Goal: Information Seeking & Learning: Learn about a topic

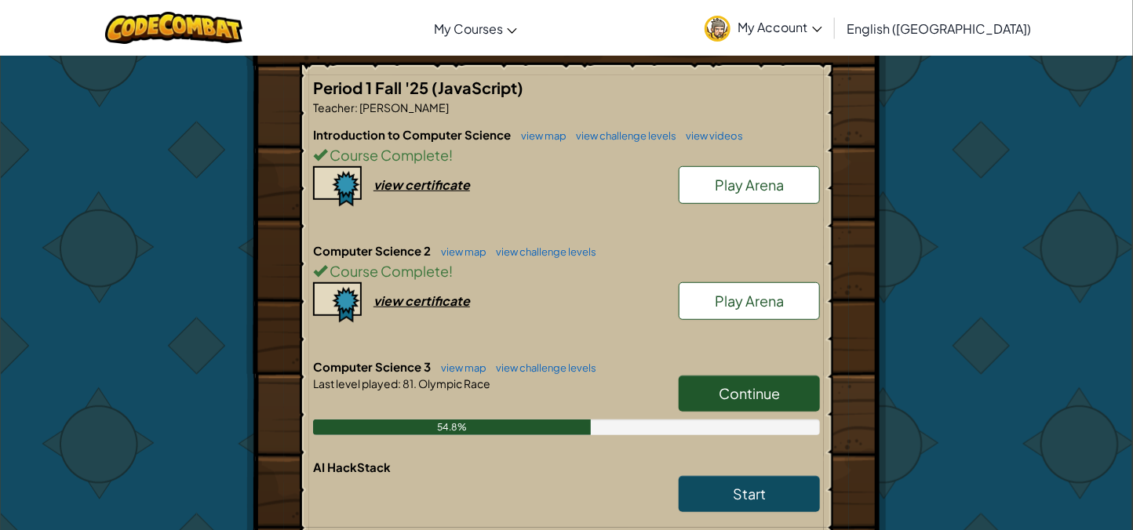
scroll to position [313, 0]
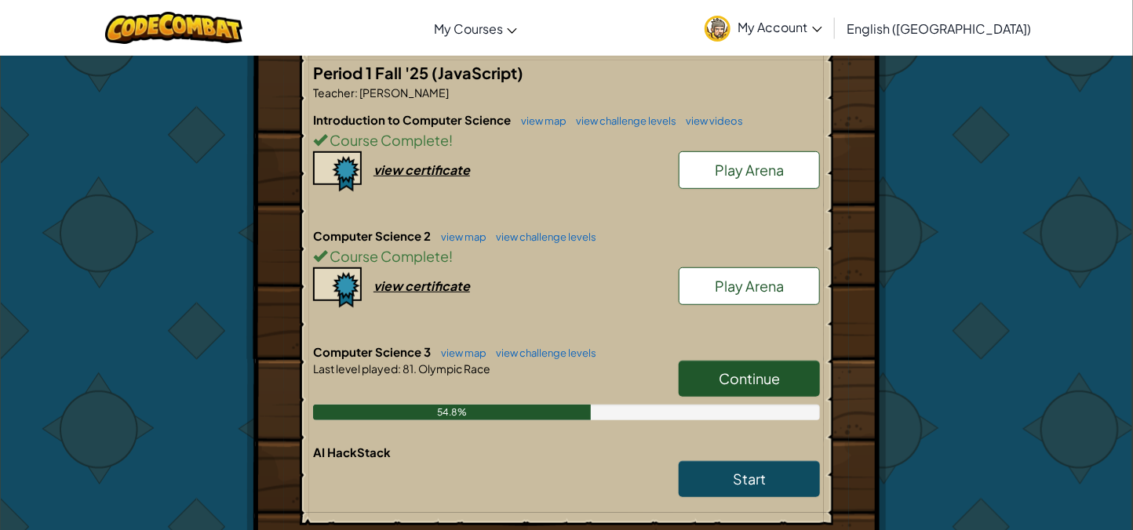
click at [740, 370] on span "Continue" at bounding box center [749, 379] width 61 height 18
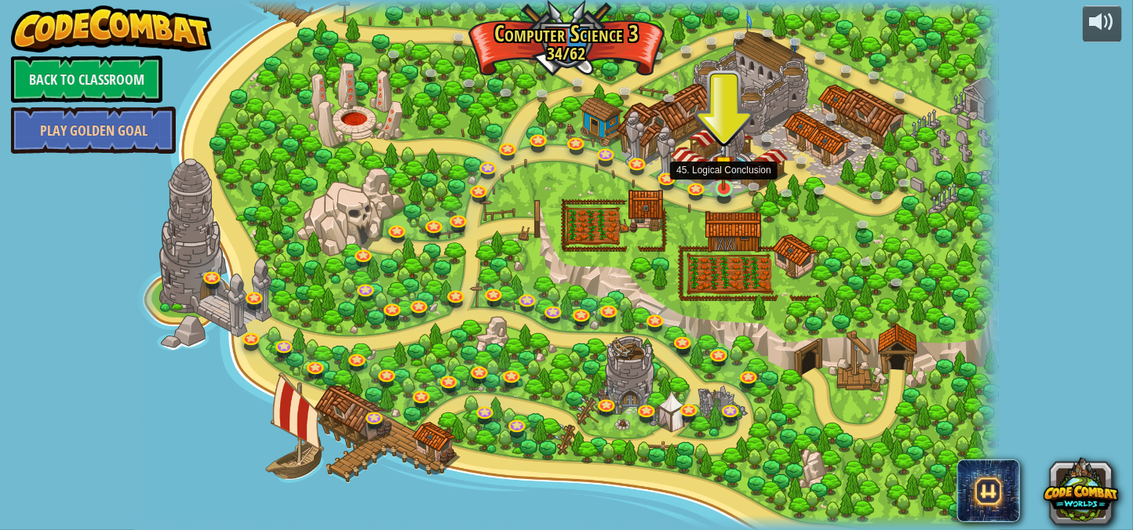
click at [720, 190] on img at bounding box center [723, 165] width 21 height 49
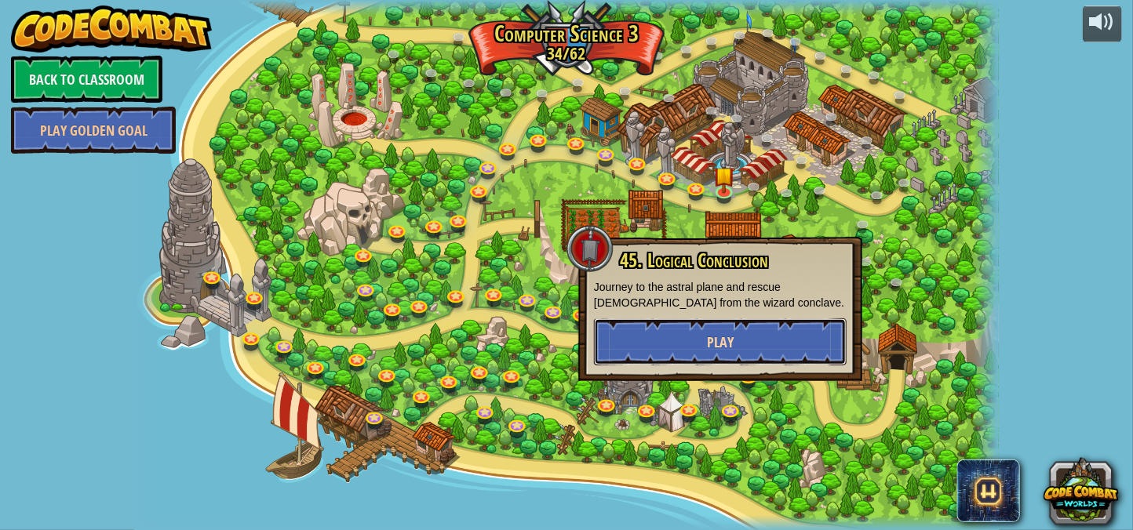
click at [724, 351] on button "Play" at bounding box center [720, 342] width 253 height 47
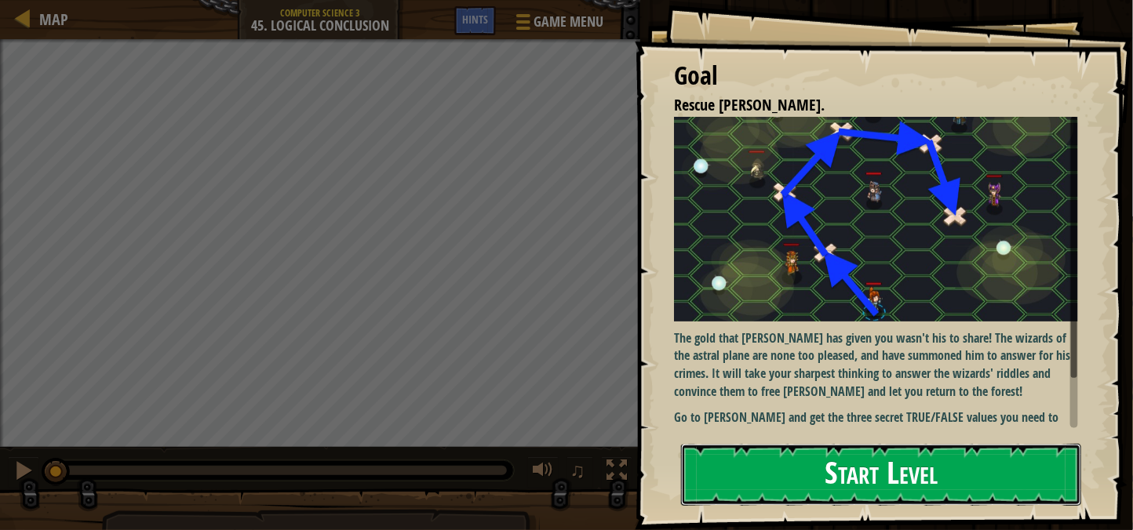
click at [807, 473] on button "Start Level" at bounding box center [881, 475] width 400 height 62
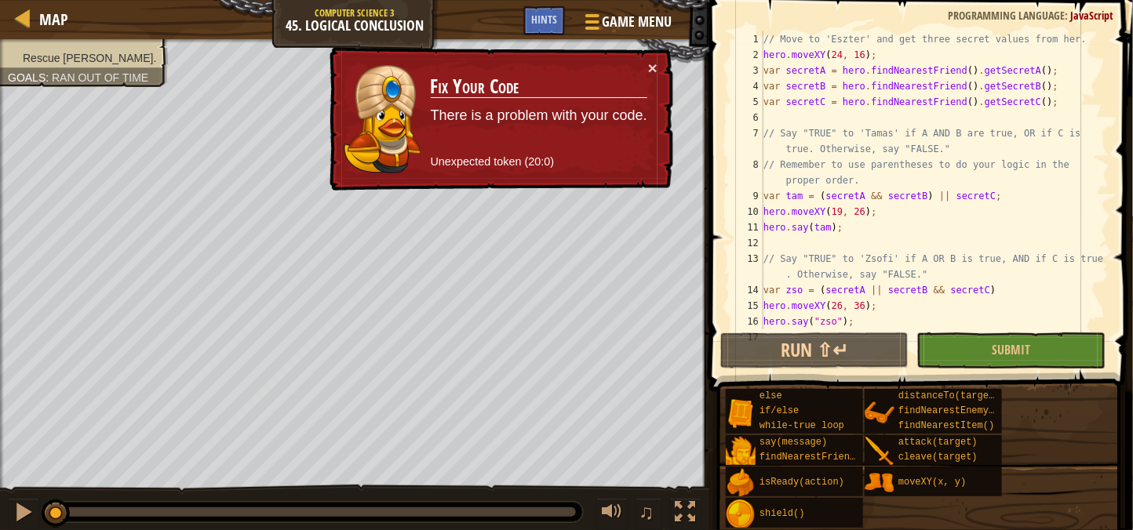
click at [890, 250] on div "// Move to 'Eszter' and get three secret values from her. hero . moveXY ( 24 , …" at bounding box center [934, 203] width 349 height 345
type textarea "// Say "TRUE" to 'Zsofi' if A OR B is true, AND if C is true. Otherwise, say "F…"
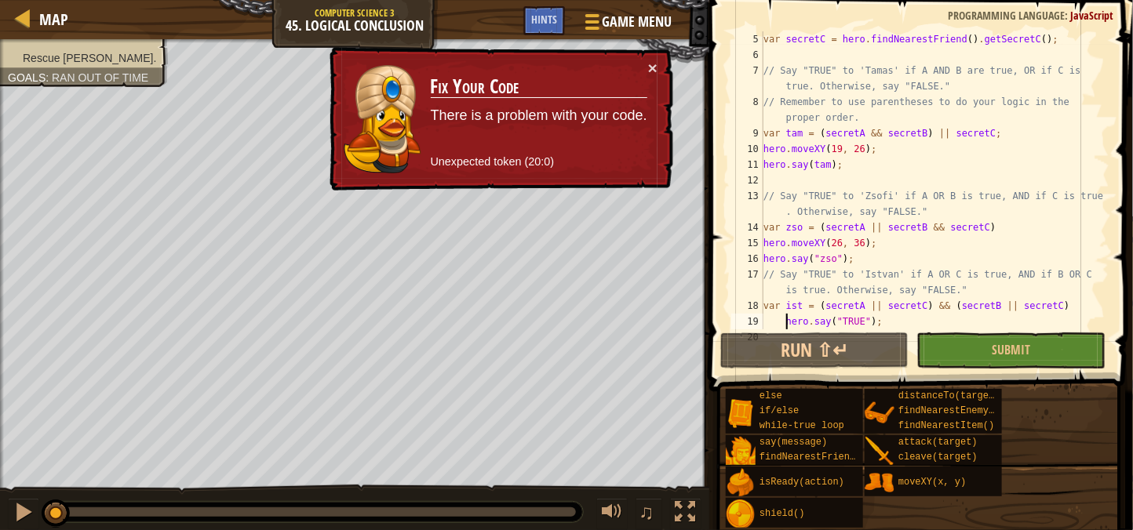
type textarea "}"
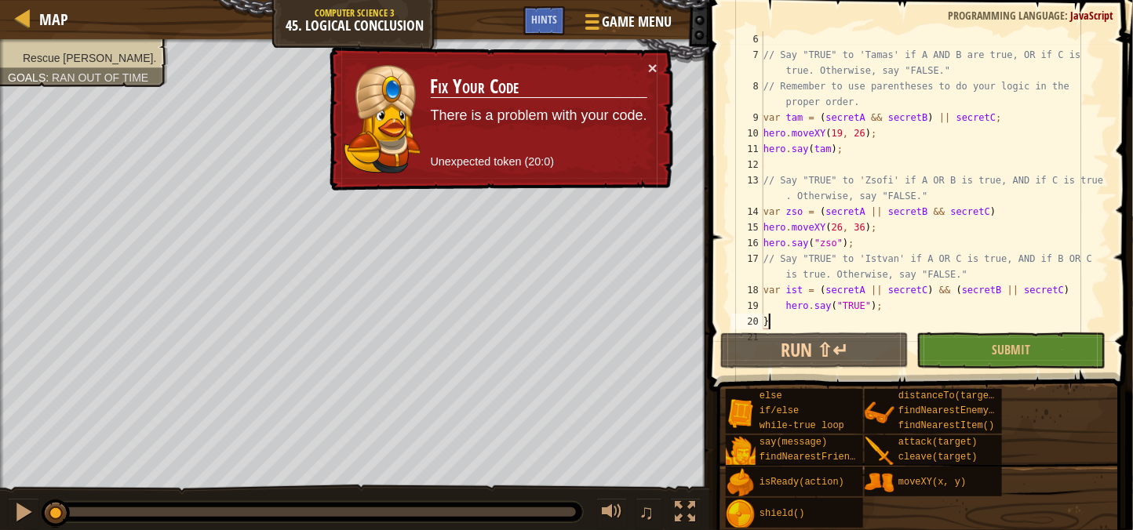
scroll to position [93, 0]
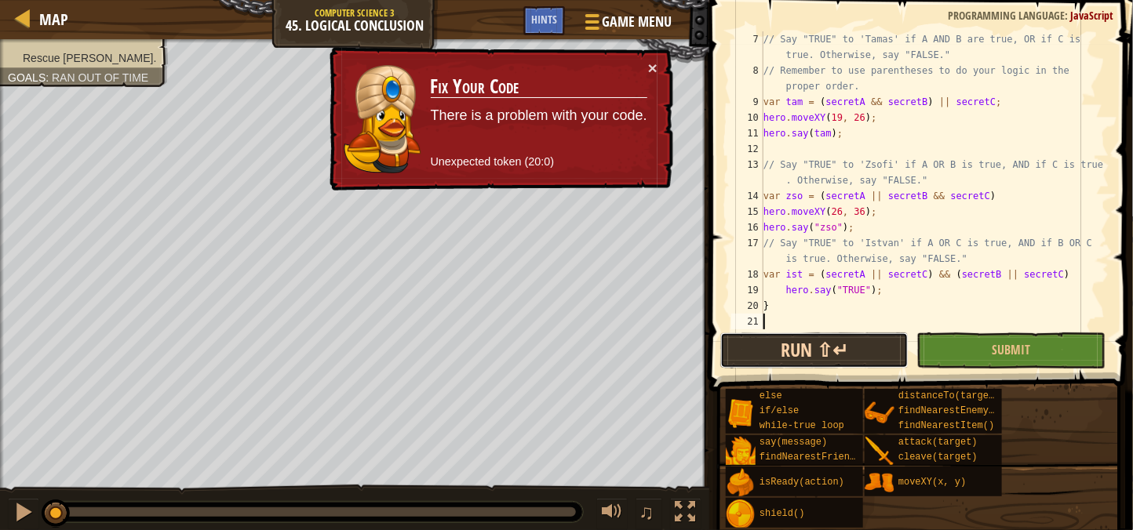
click at [858, 344] on button "Run ⇧↵" at bounding box center [814, 351] width 188 height 36
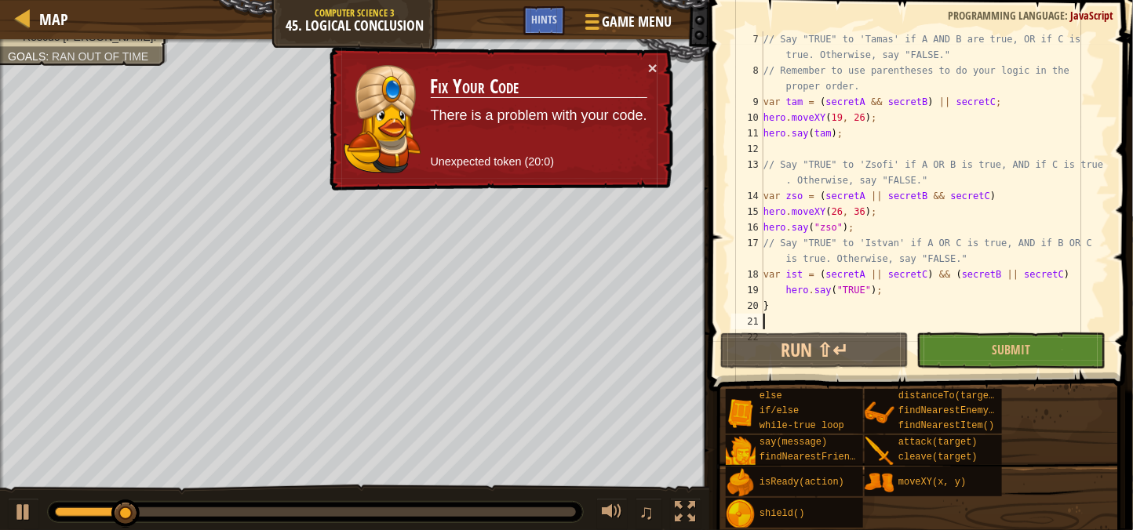
click at [828, 228] on div "// Say "TRUE" to 'Tamas' if A AND B are true, OR if C is true. Otherwise, say "…" at bounding box center [934, 211] width 349 height 361
click at [856, 185] on div "// Say "TRUE" to 'Tamas' if A AND B are true, OR if C is true. Otherwise, say "…" at bounding box center [934, 211] width 349 height 361
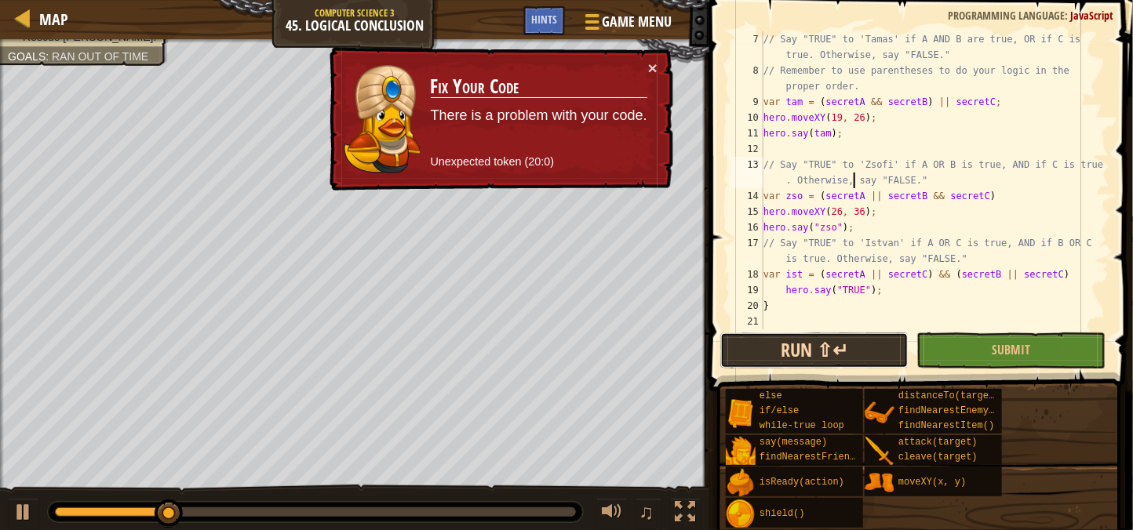
click at [826, 333] on button "Run ⇧↵" at bounding box center [814, 351] width 188 height 36
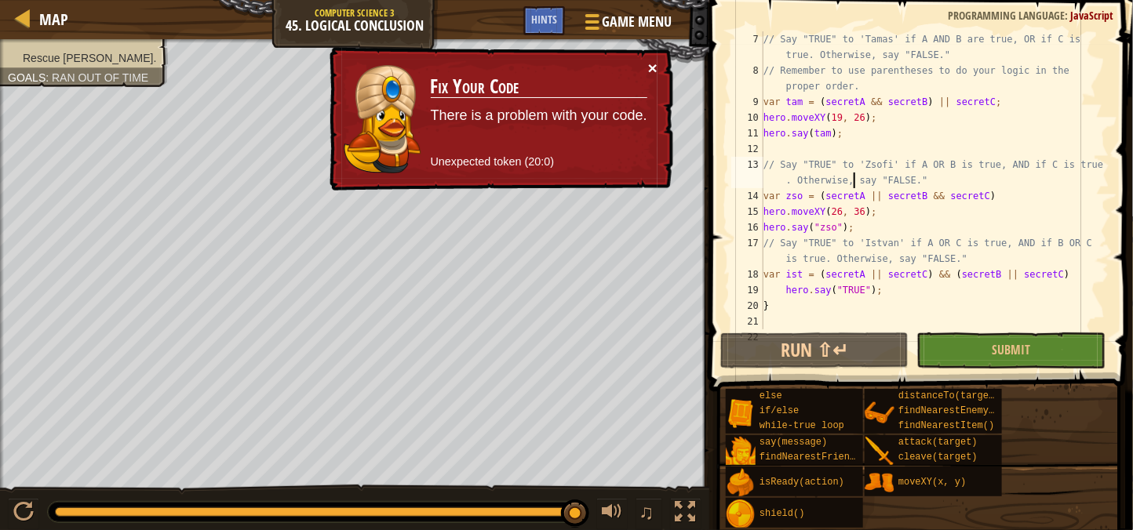
click at [657, 61] on button "×" at bounding box center [652, 68] width 9 height 16
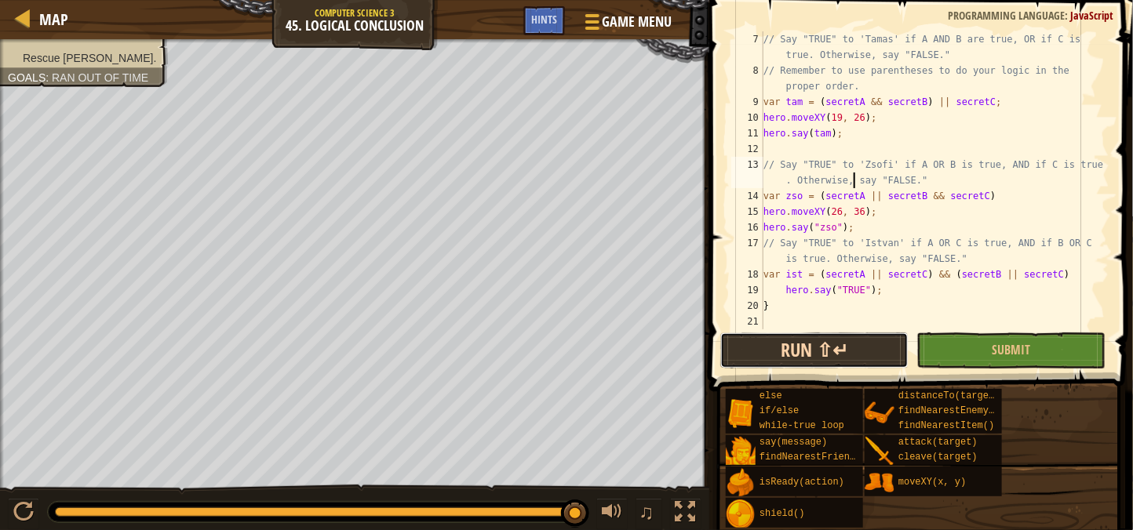
click at [825, 347] on button "Run ⇧↵" at bounding box center [814, 351] width 188 height 36
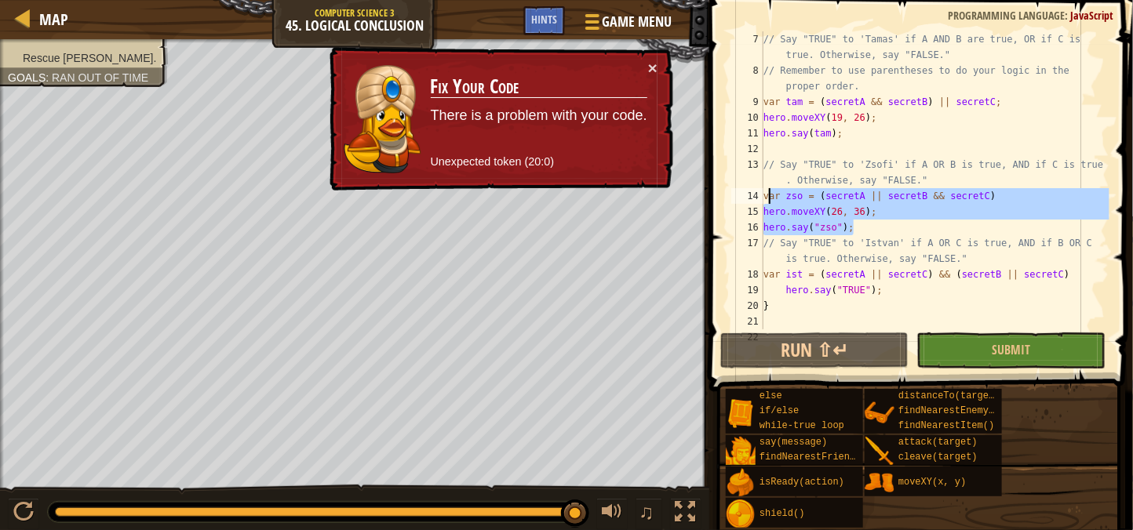
drag, startPoint x: 860, startPoint y: 230, endPoint x: 766, endPoint y: 191, distance: 101.7
click at [766, 191] on div "// Say "TRUE" to 'Tamas' if A AND B are true, OR if C is true. Otherwise, say "…" at bounding box center [934, 211] width 349 height 361
type textarea "var zso = (secretA || secretB && secretC) hero.moveXY(26, 36);"
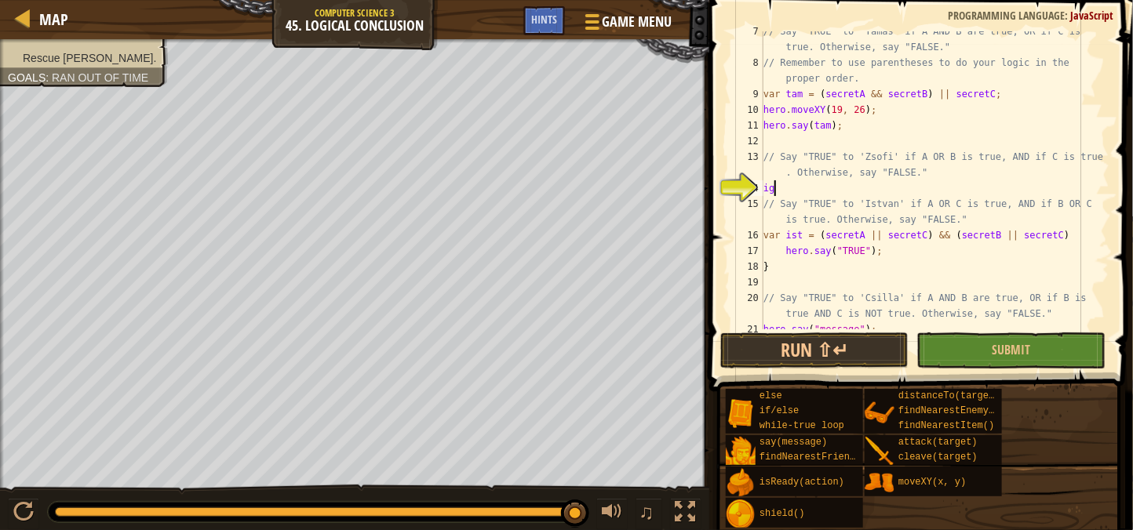
scroll to position [101, 0]
click at [875, 125] on div "// Say "TRUE" to 'Tamas' if A AND B are true, OR if C is true. Otherwise, say "…" at bounding box center [934, 196] width 349 height 345
type textarea "hero.say(tam);"
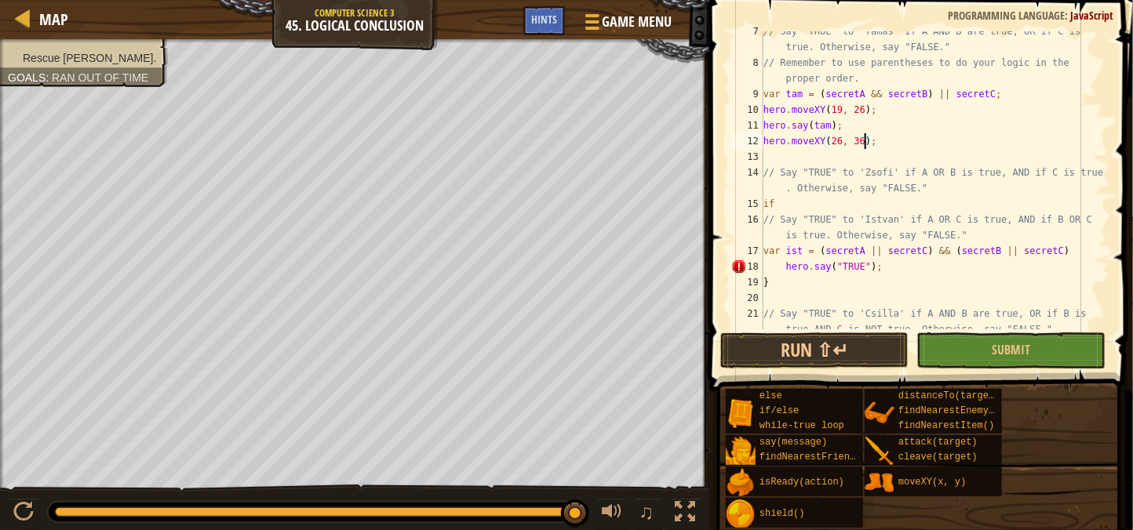
scroll to position [6, 8]
click at [854, 206] on div "// Say "TRUE" to 'Tamas' if A AND B are true, OR if C is true. Otherwise, say "…" at bounding box center [934, 204] width 349 height 361
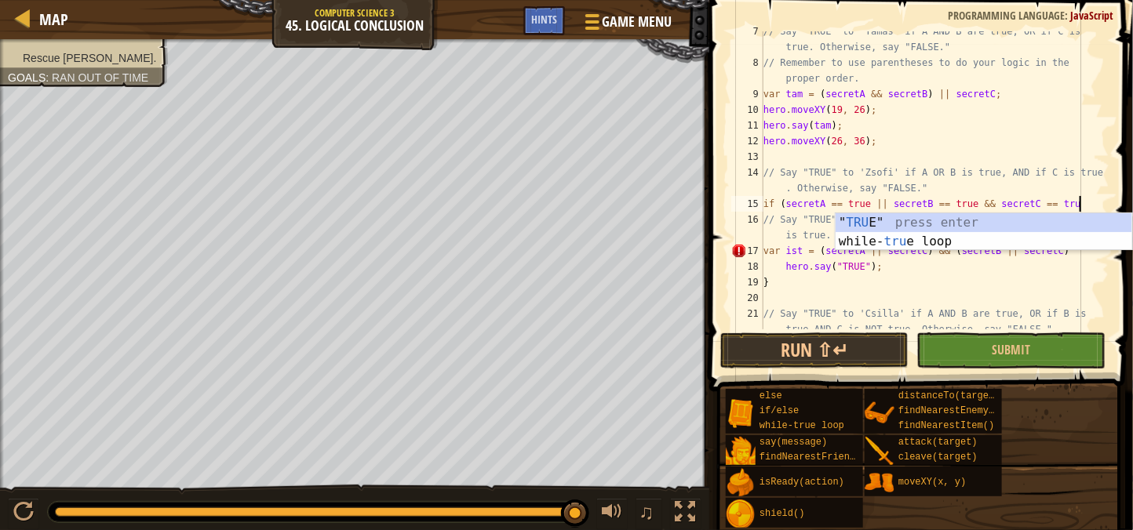
scroll to position [6, 25]
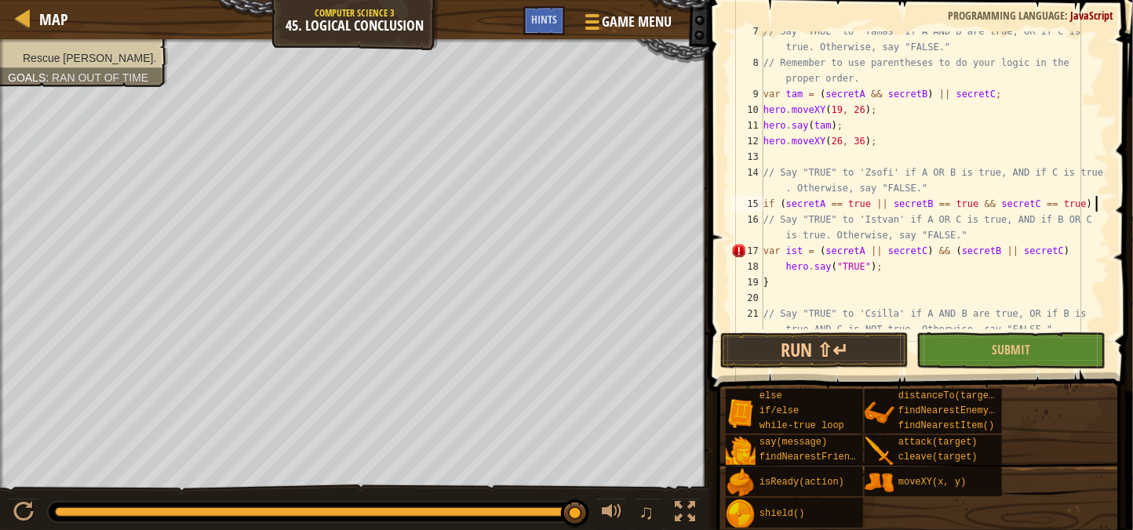
type textarea "if (secretA == true || secretB == true && secretC == true) {"
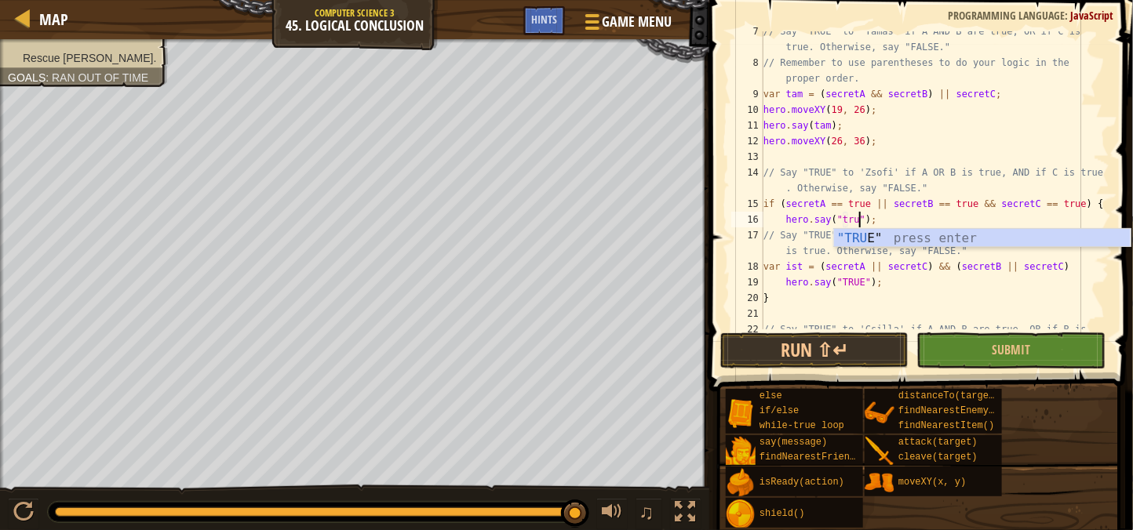
scroll to position [6, 8]
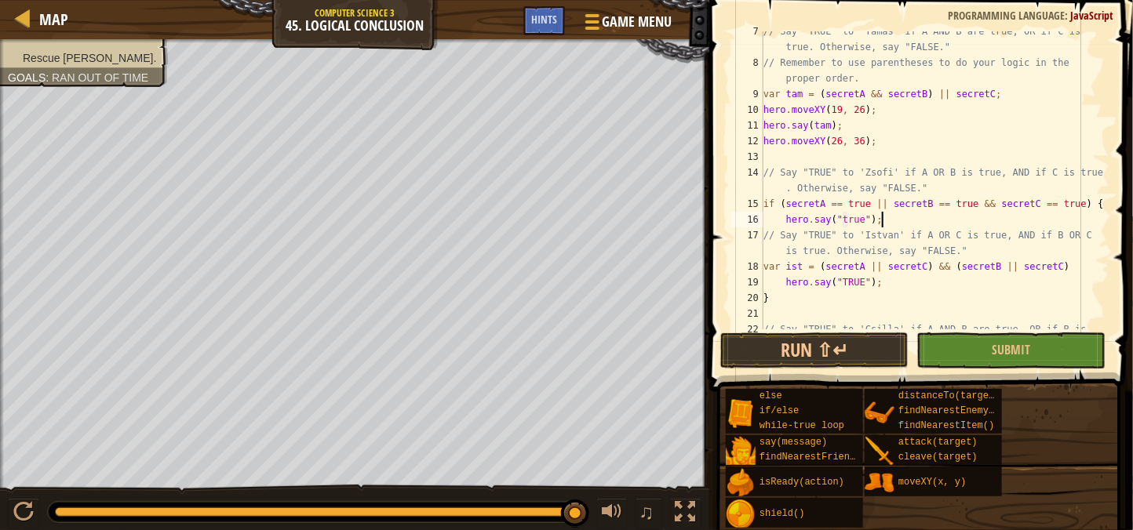
click at [894, 216] on div "// Say "TRUE" to 'Tamas' if A AND B are true, OR if C is true. Otherwise, say "…" at bounding box center [934, 204] width 349 height 361
type textarea "hero.say("true");}"
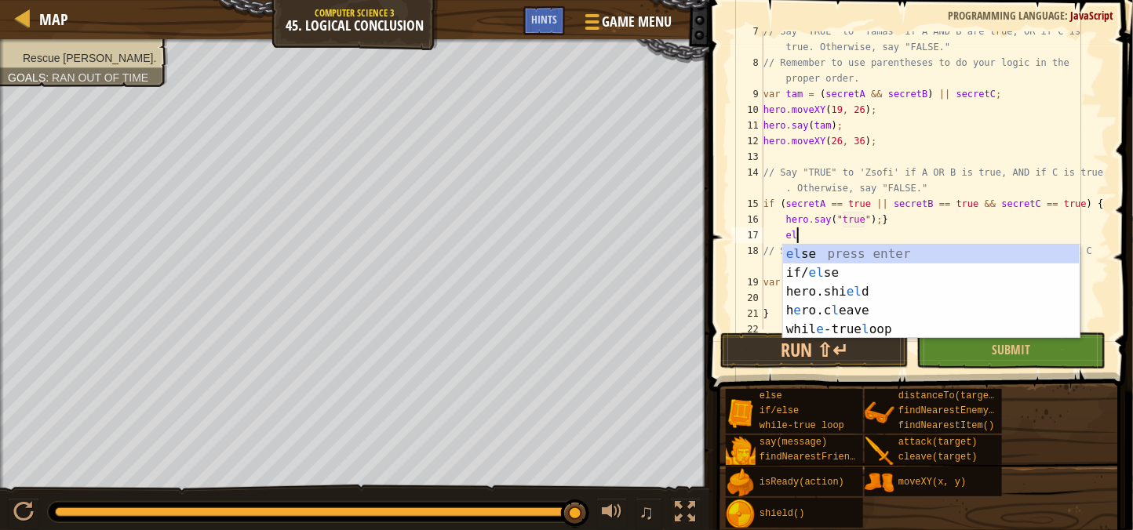
type textarea "else"
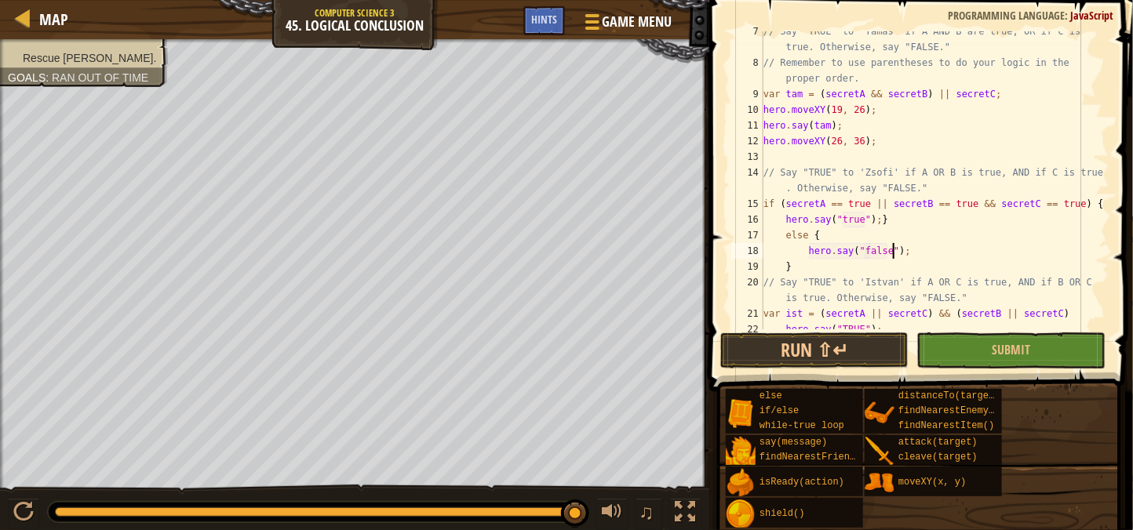
scroll to position [203, 0]
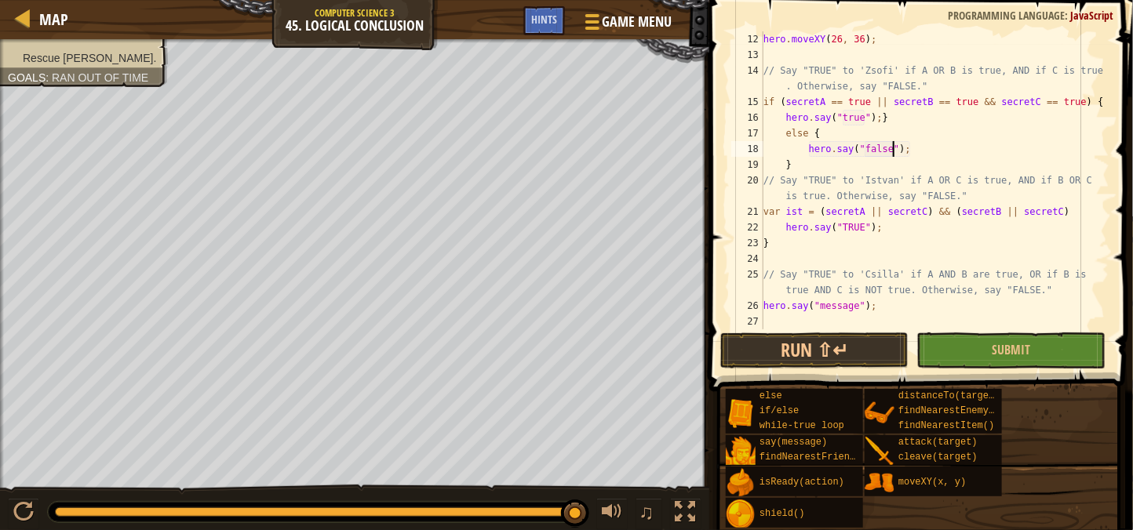
click at [899, 217] on div "hero . moveXY ( 26 , 36 ) ; // Say "TRUE" to 'Zsofi' if A OR B is true, AND if …" at bounding box center [934, 195] width 349 height 329
click at [905, 165] on div "hero . moveXY ( 26 , 36 ) ; // Say "TRUE" to 'Zsofi' if A OR B is true, AND if …" at bounding box center [934, 195] width 349 height 329
type textarea "}"
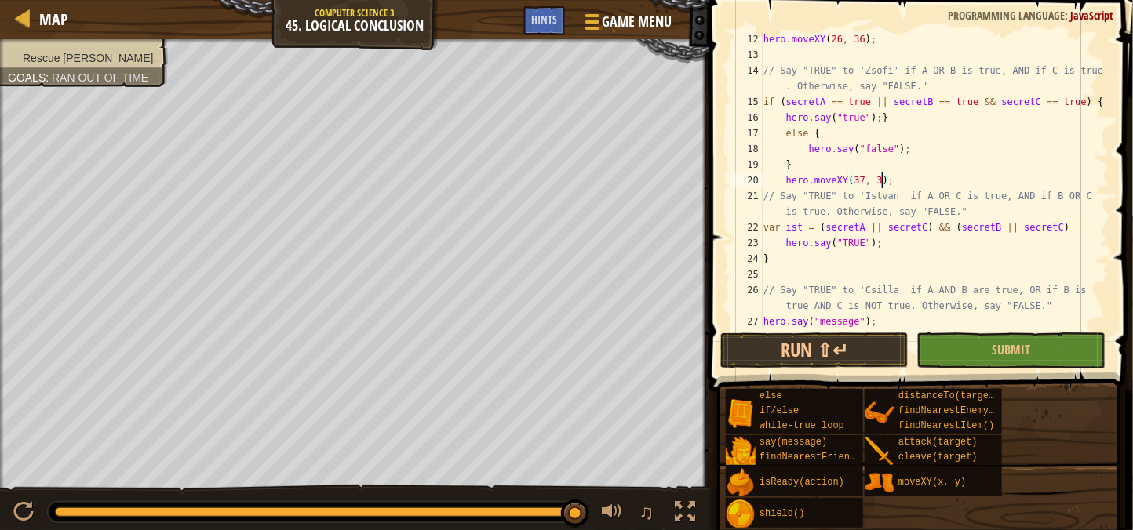
scroll to position [6, 9]
click at [894, 239] on div "hero . moveXY ( 26 , 36 ) ; // Say "TRUE" to 'Zsofi' if A OR B is true, AND if …" at bounding box center [934, 195] width 349 height 329
click at [862, 180] on div "hero . moveXY ( 26 , 36 ) ; // Say "TRUE" to 'Zsofi' if A OR B is true, AND if …" at bounding box center [934, 195] width 349 height 329
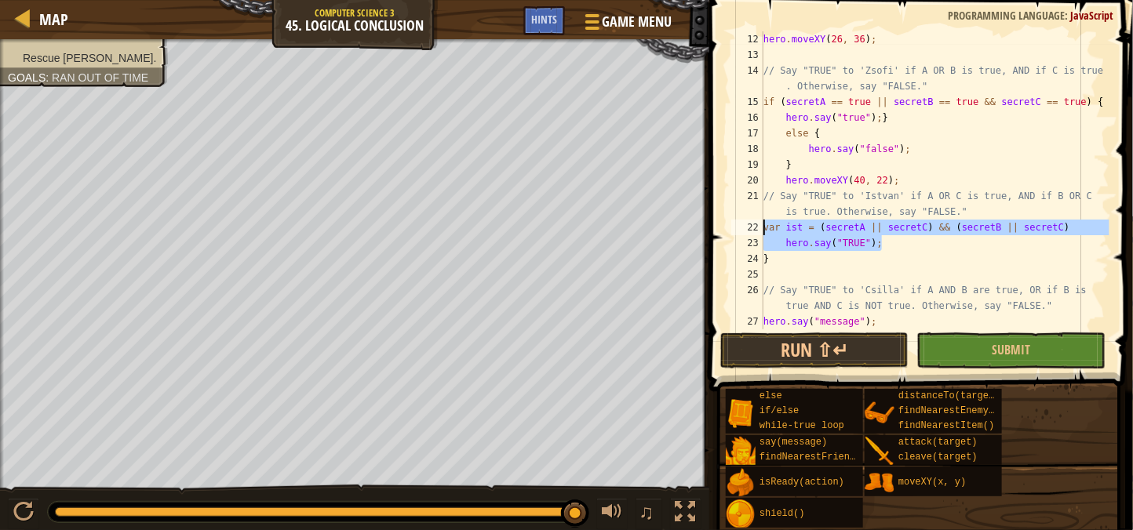
drag, startPoint x: 916, startPoint y: 246, endPoint x: 715, endPoint y: 228, distance: 202.4
click at [715, 228] on div "hero.moveXY(40, 22); 12 13 14 15 16 17 18 19 20 21 22 23 24 25 26 27 28 hero . …" at bounding box center [918, 227] width 428 height 438
click at [866, 177] on div "hero . moveXY ( 26 , 36 ) ; // Say "TRUE" to 'Zsofi' if A OR B is true, AND if …" at bounding box center [934, 195] width 349 height 329
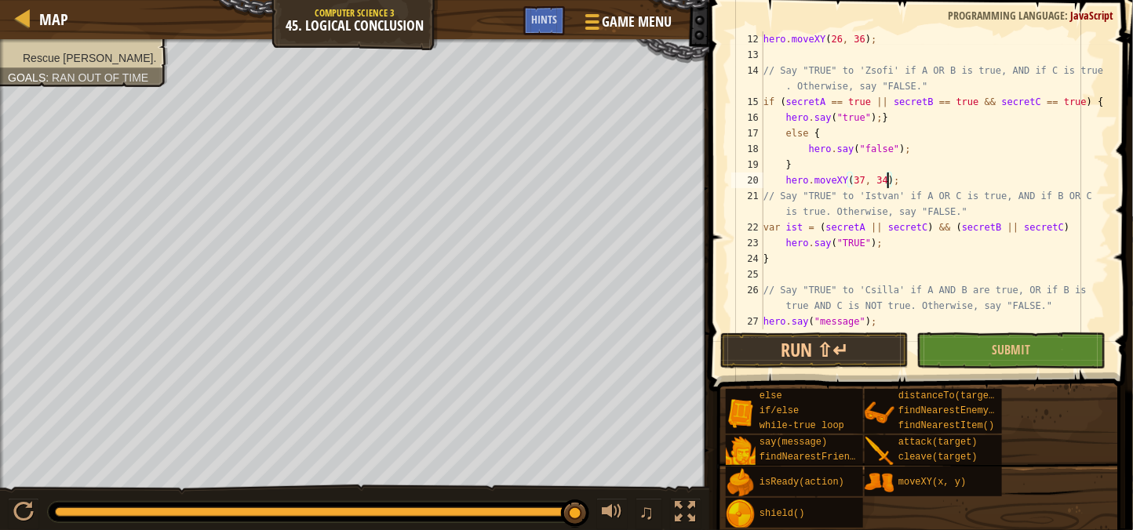
click at [949, 183] on div "hero . moveXY ( 26 , 36 ) ; // Say "TRUE" to 'Zsofi' if A OR B is true, AND if …" at bounding box center [934, 195] width 349 height 329
click at [894, 244] on div "hero . moveXY ( 26 , 36 ) ; // Say "TRUE" to 'Zsofi' if A OR B is true, AND if …" at bounding box center [934, 195] width 349 height 329
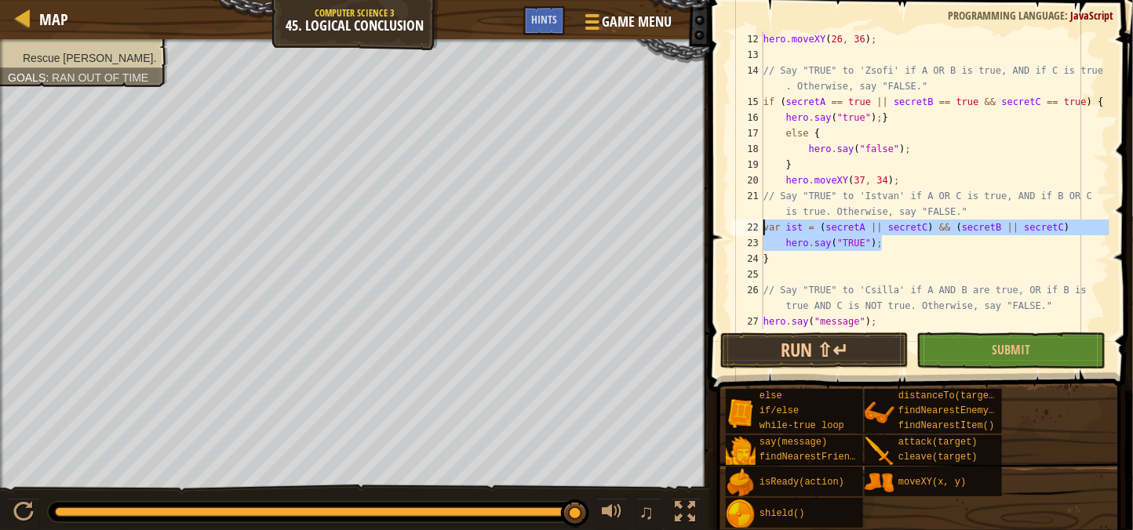
drag, startPoint x: 893, startPoint y: 243, endPoint x: 763, endPoint y: 220, distance: 131.4
click at [763, 220] on div "hero.say("TRUE"); 12 13 14 15 16 17 18 19 20 21 22 23 24 25 26 27 28 hero . mov…" at bounding box center [918, 180] width 381 height 298
type textarea "var ist = (secretA || secretC) && (secretB || secretC) hero.say("TRUE");"
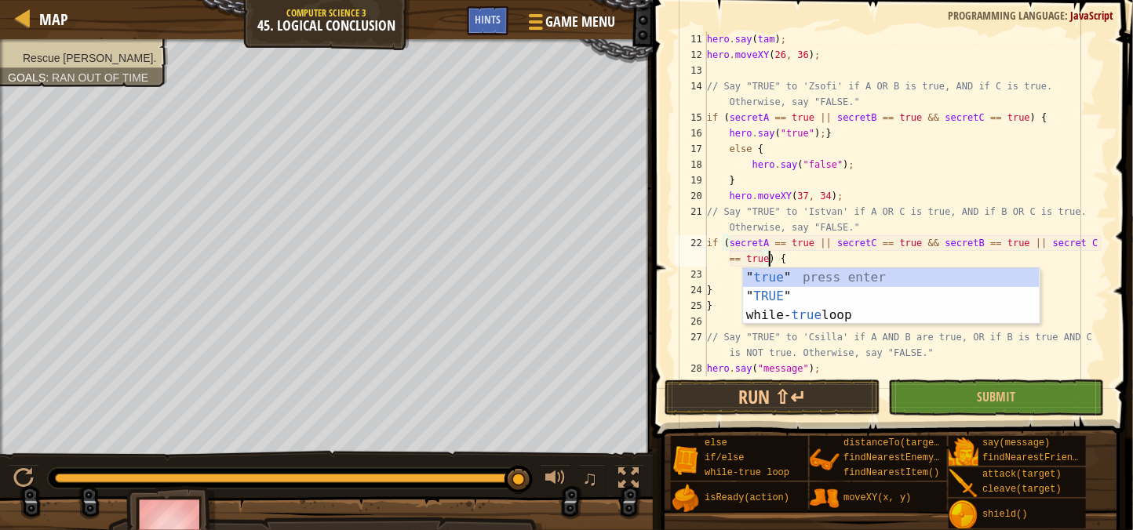
scroll to position [6, 36]
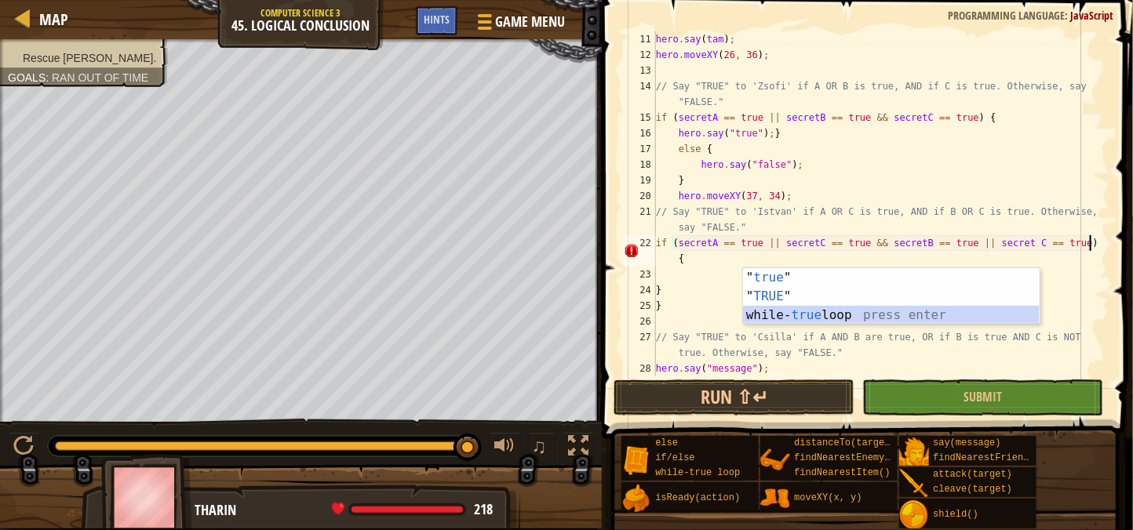
click at [712, 259] on div "hero . say ( tam ) ; hero . moveXY ( 26 , 36 ) ; // Say "TRUE" to 'Zsofi' if A …" at bounding box center [881, 219] width 457 height 377
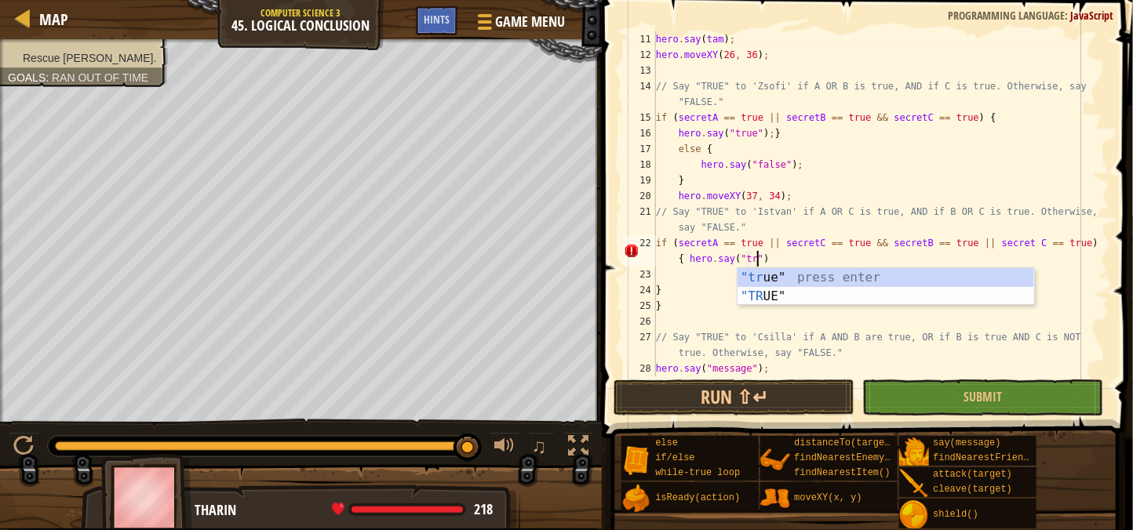
scroll to position [6, 44]
type textarea "if (secretA == true || secretC == true && secretB == true || secret C == true) …"
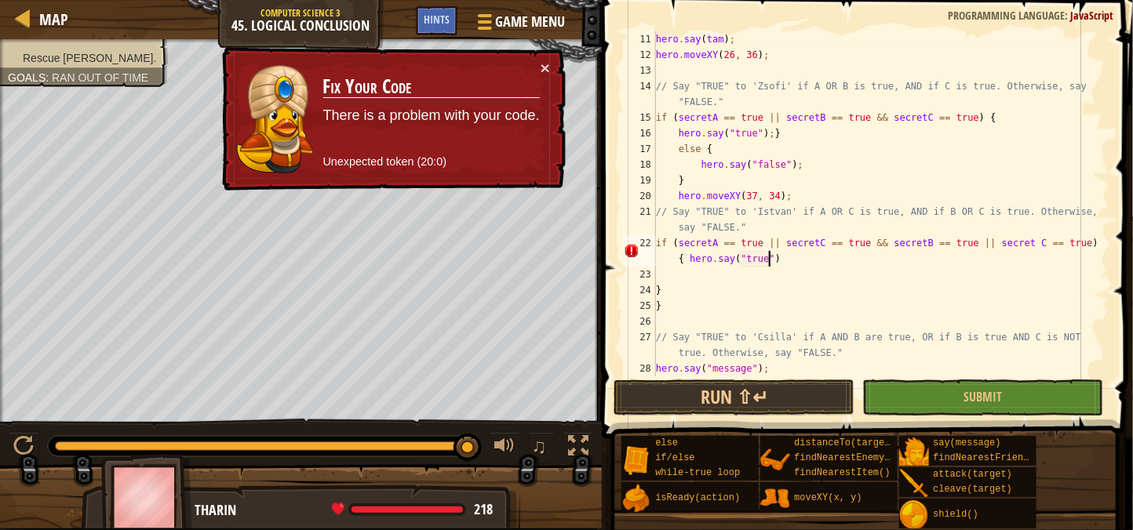
click at [690, 270] on div "hero . say ( tam ) ; hero . moveXY ( 26 , 36 ) ; // Say "TRUE" to 'Zsofi' if A …" at bounding box center [881, 219] width 457 height 377
type textarea "}"
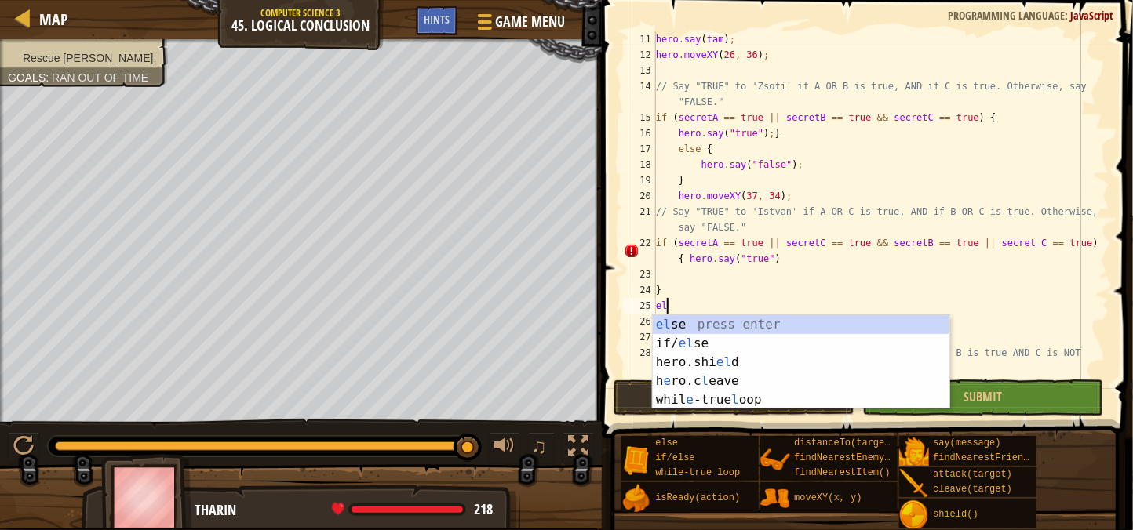
type textarea "else"
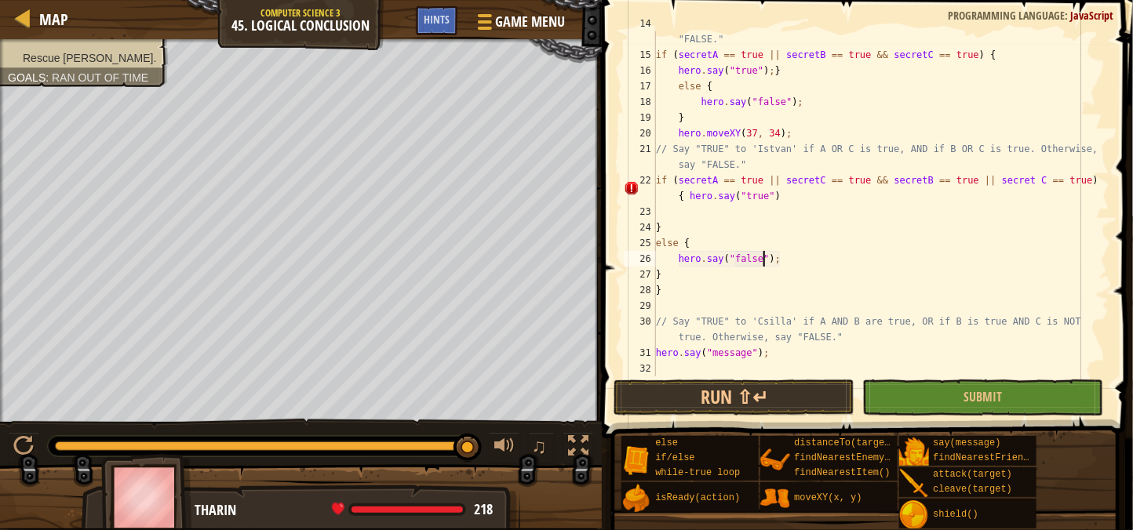
scroll to position [234, 0]
click at [807, 356] on div "// Say "TRUE" to 'Zsofi' if A OR B is true, AND if C is true. Otherwise, say "F…" at bounding box center [881, 212] width 457 height 392
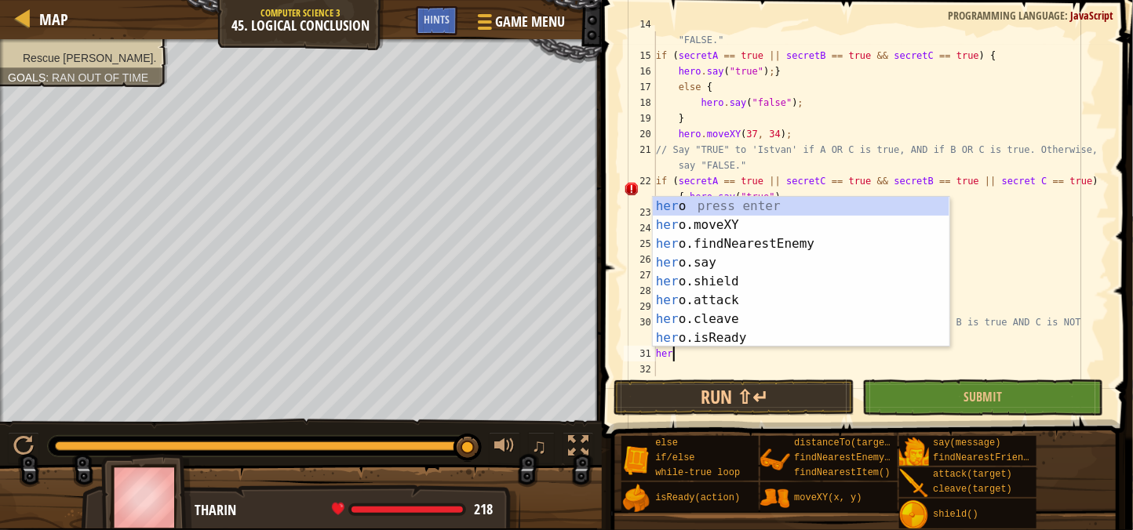
scroll to position [6, 0]
type textarea "h"
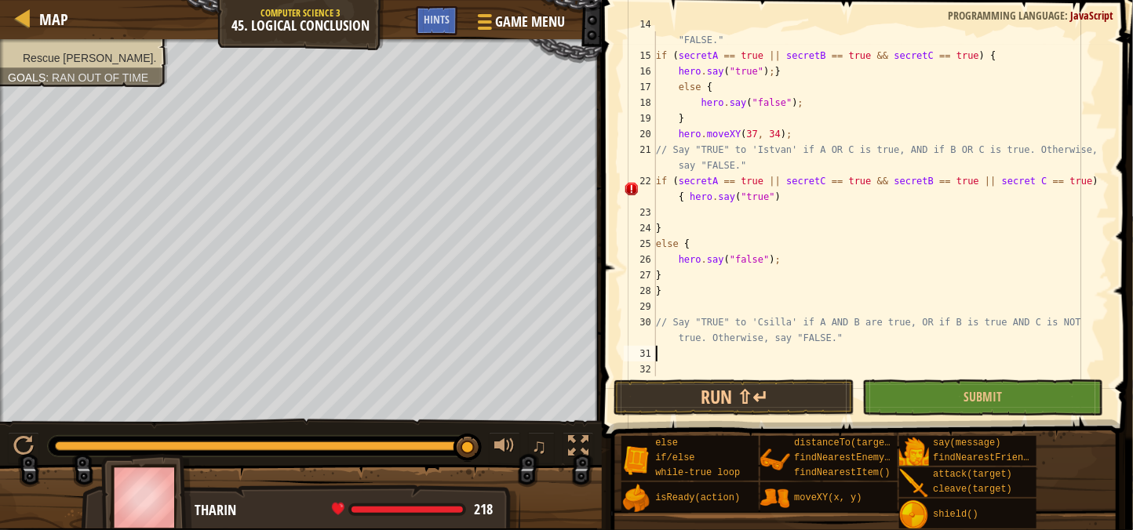
type textarea "// Say "TRUE" to 'Csilla' if A AND B are true, OR if B is true AND C is NOT tru…"
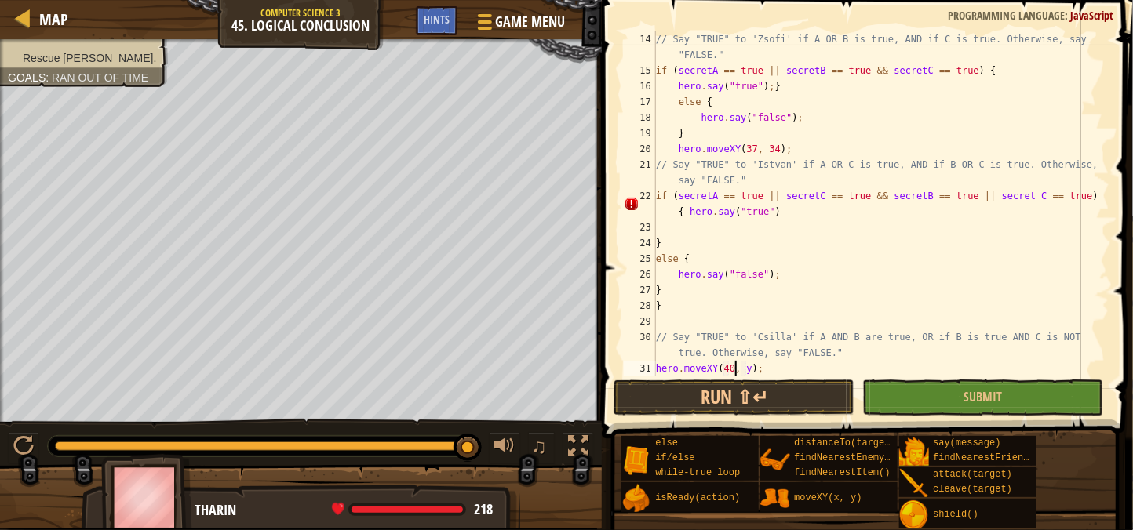
scroll to position [6, 5]
type textarea "hero.moveXY(40, 22);"
click at [788, 375] on div "// Say "TRUE" to 'Zsofi' if A OR B is true, AND if C is true. Otherwise, say "F…" at bounding box center [881, 227] width 457 height 392
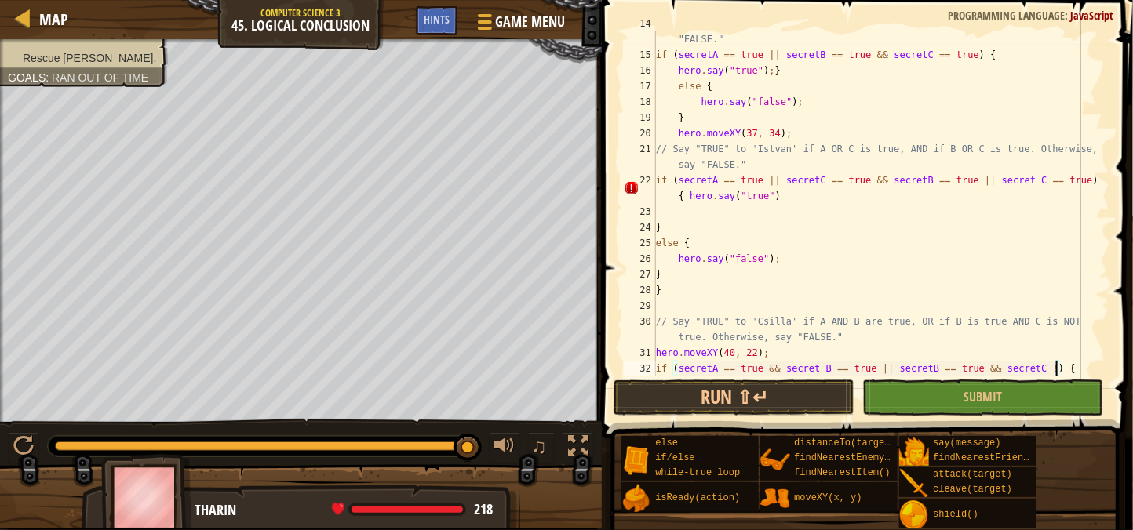
scroll to position [6, 34]
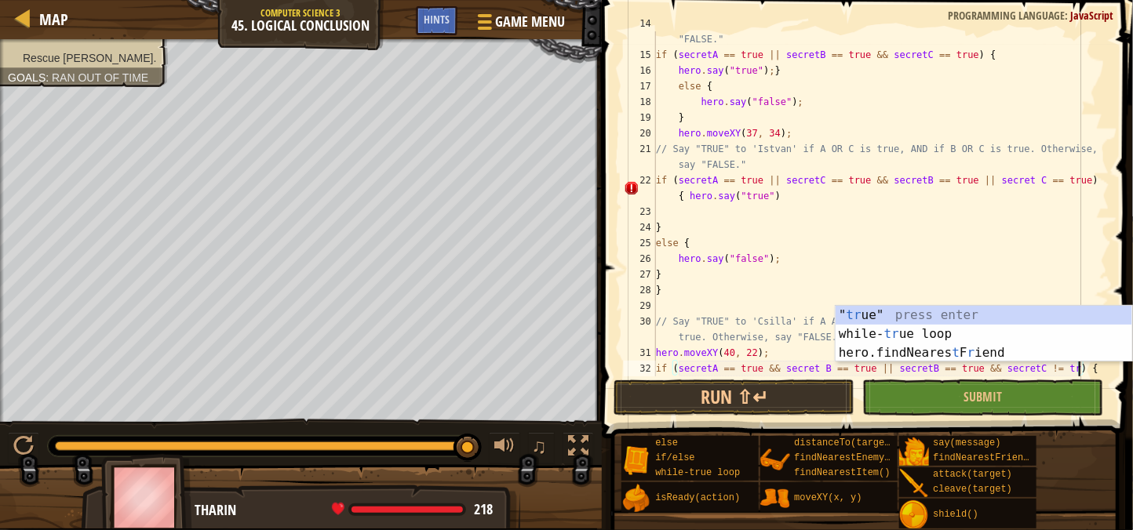
type textarea "if (secretA == true && secret B == true || secretB == true && secretC != true) {"
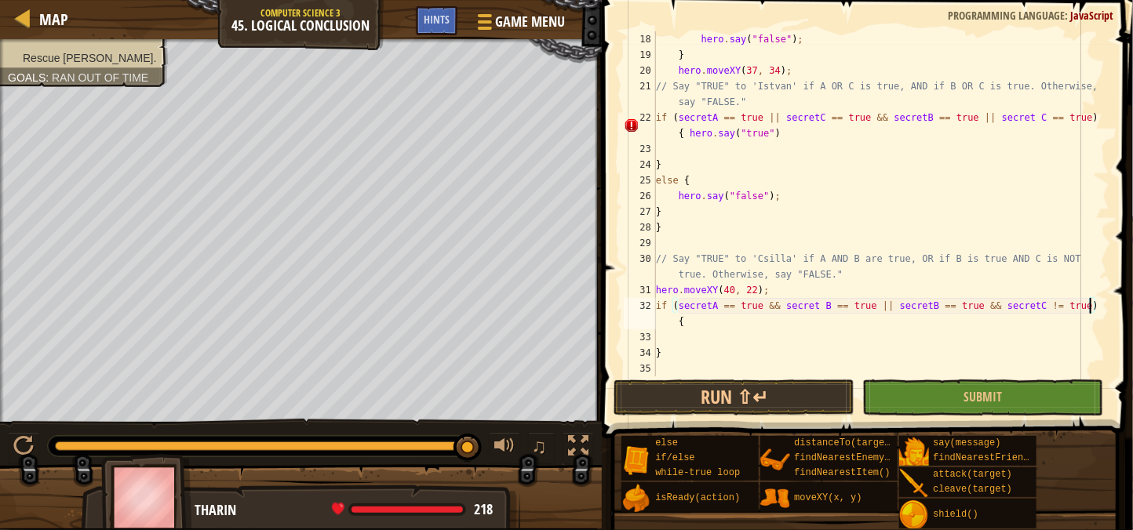
scroll to position [297, 0]
click at [672, 343] on div "hero . say ( "false" ) ; } hero . moveXY ( 37 , 34 ) ; // Say "TRUE" to 'Istvan…" at bounding box center [881, 219] width 457 height 377
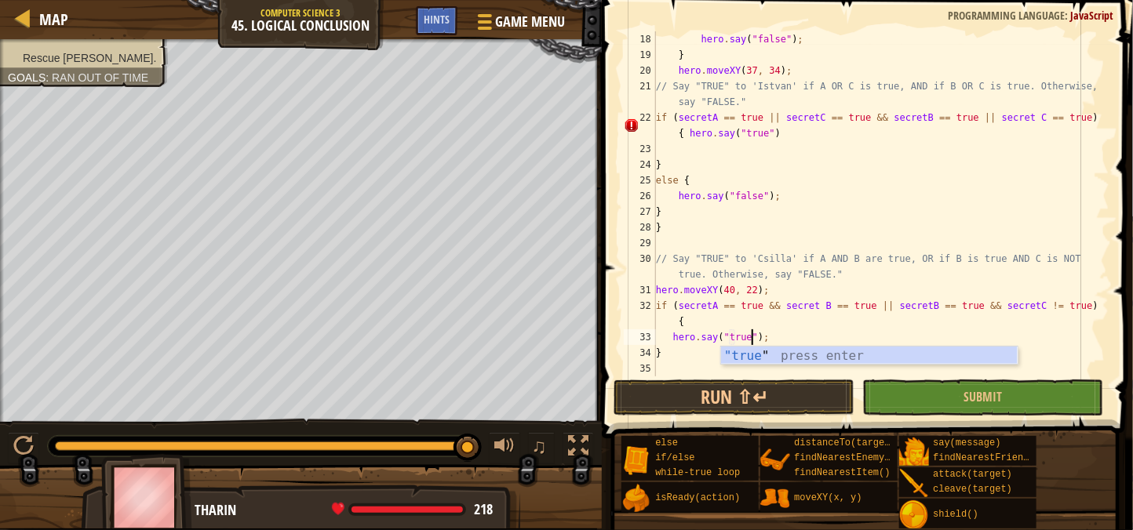
scroll to position [6, 7]
click at [779, 333] on div "hero . say ( "false" ) ; } hero . moveXY ( 37 , 34 ) ; // Say "TRUE" to 'Istvan…" at bounding box center [881, 219] width 457 height 377
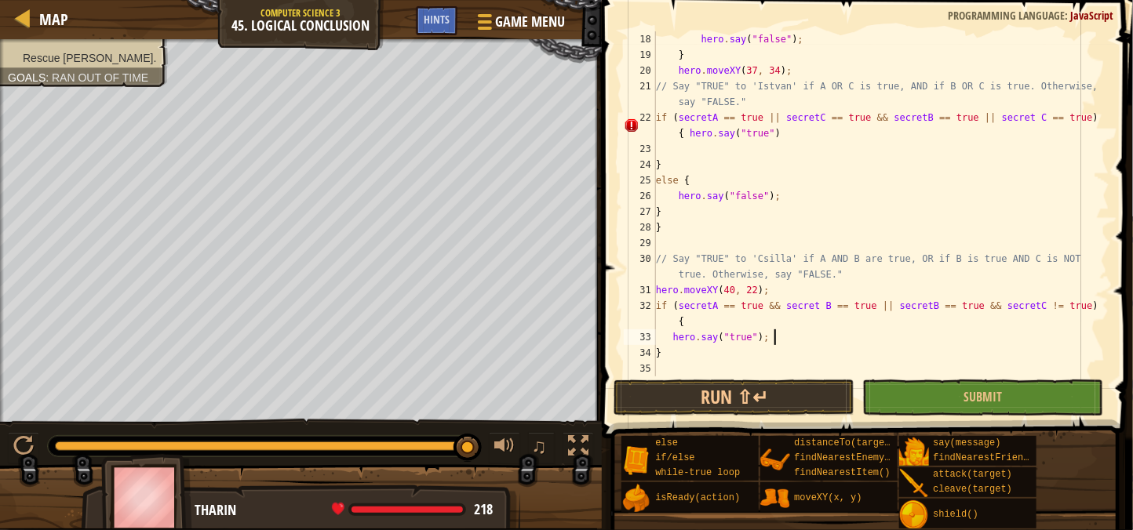
type textarea "}"
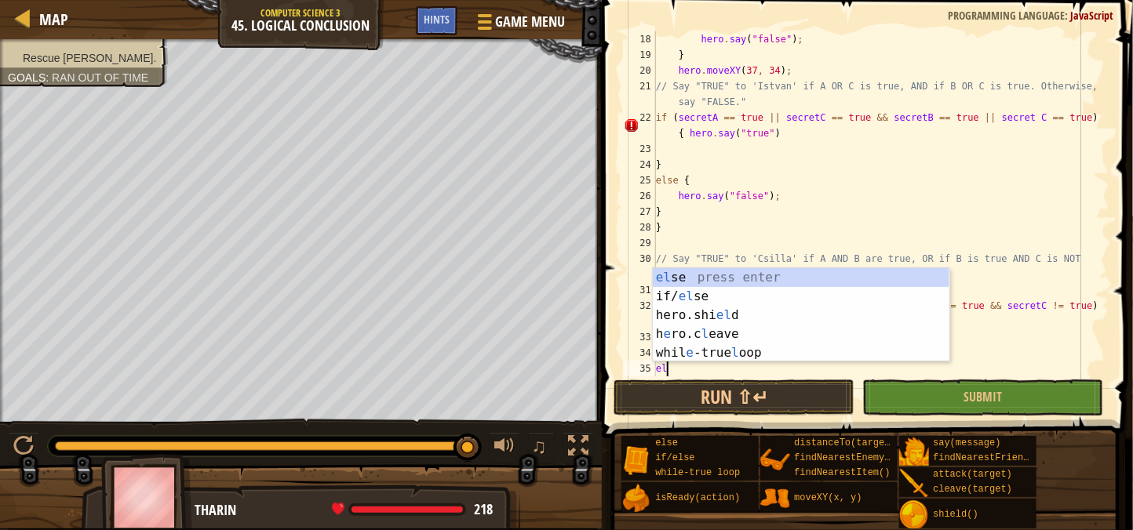
type textarea "else"
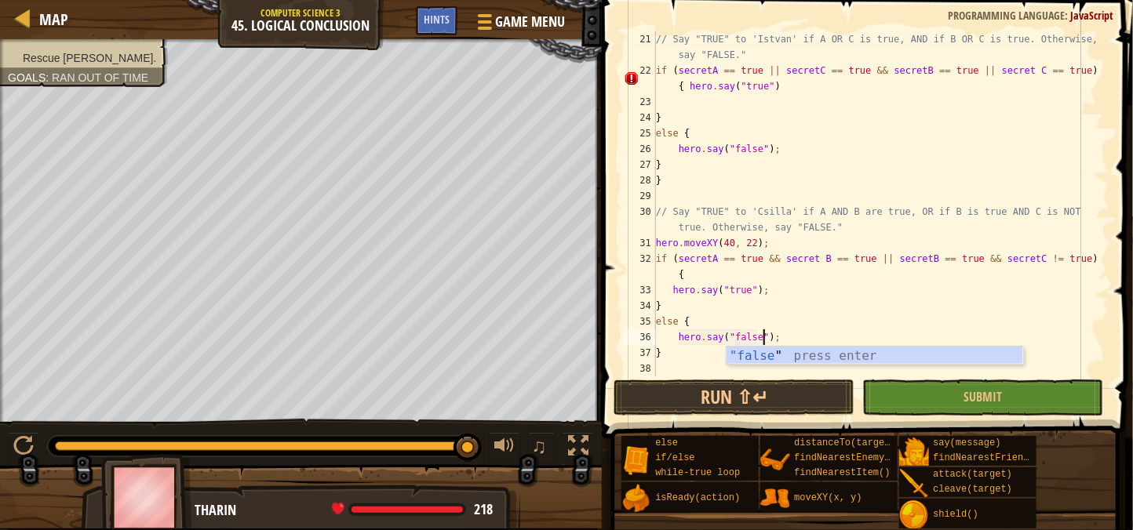
scroll to position [6, 8]
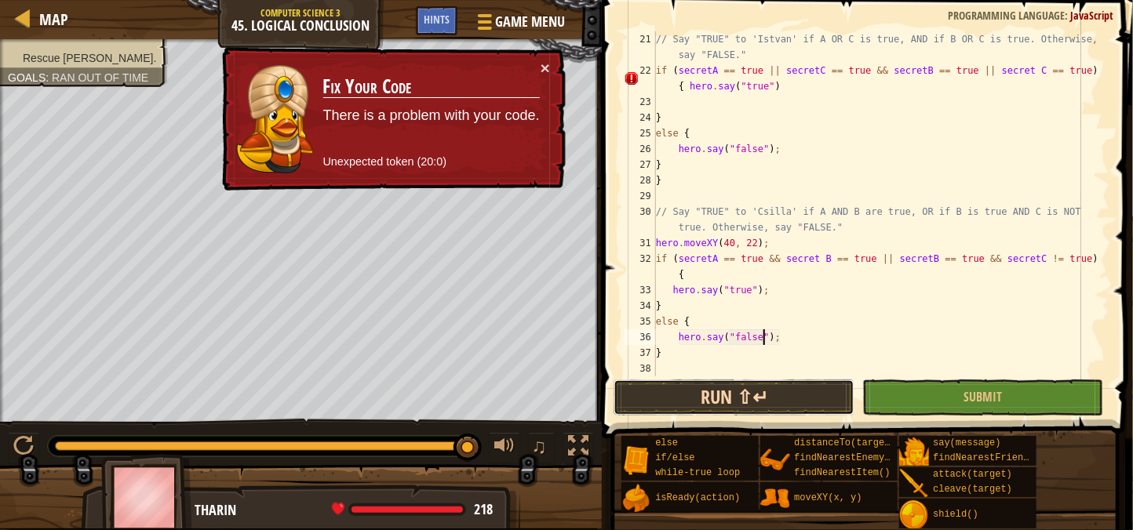
click at [769, 389] on button "Run ⇧↵" at bounding box center [733, 398] width 241 height 36
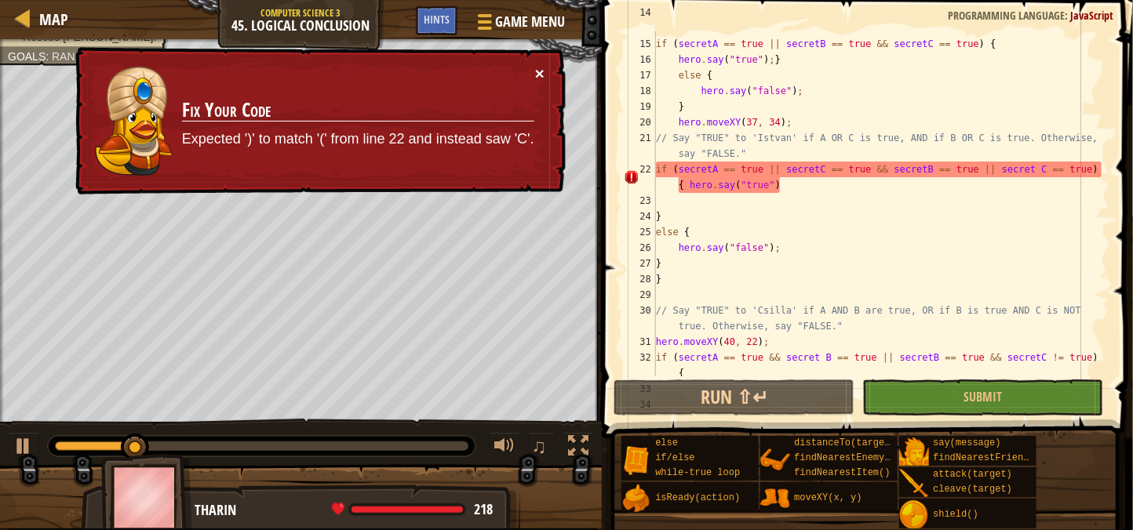
click at [541, 78] on button "×" at bounding box center [539, 73] width 9 height 16
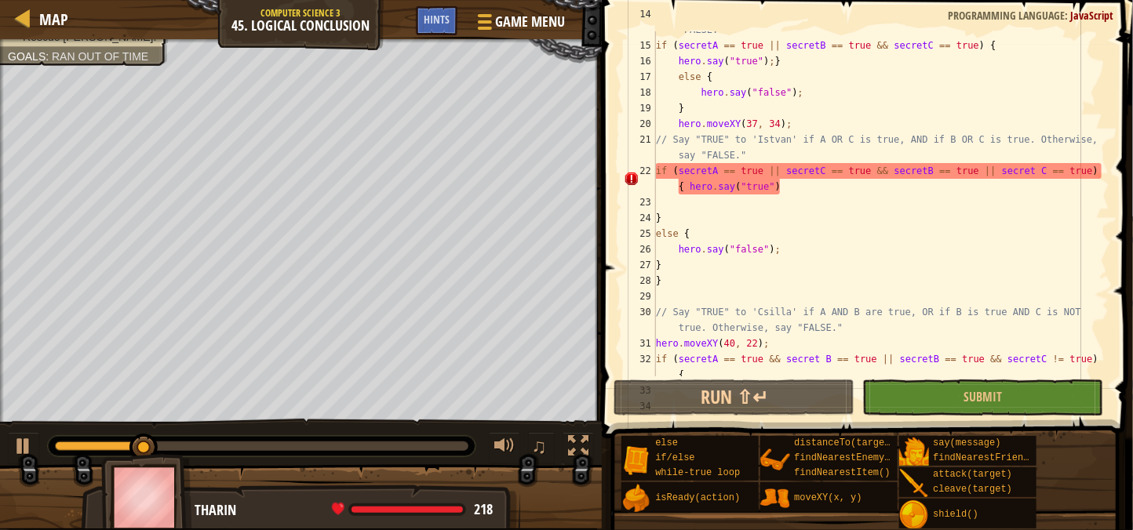
scroll to position [242, 0]
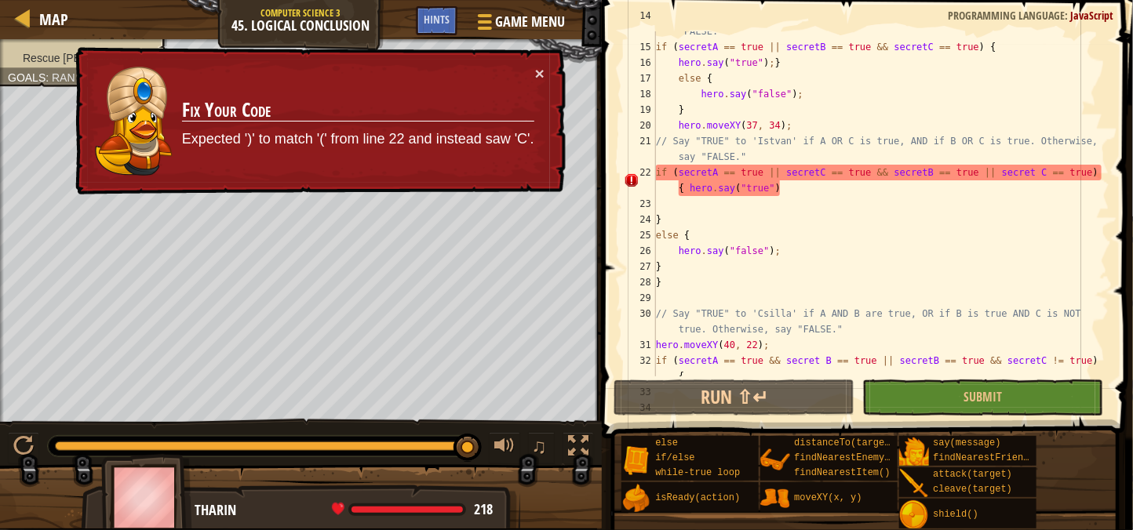
click at [1035, 172] on div "// Say "TRUE" to 'Zsofi' if A OR B is true, AND if C is true. Otherwise, say "F…" at bounding box center [881, 212] width 457 height 408
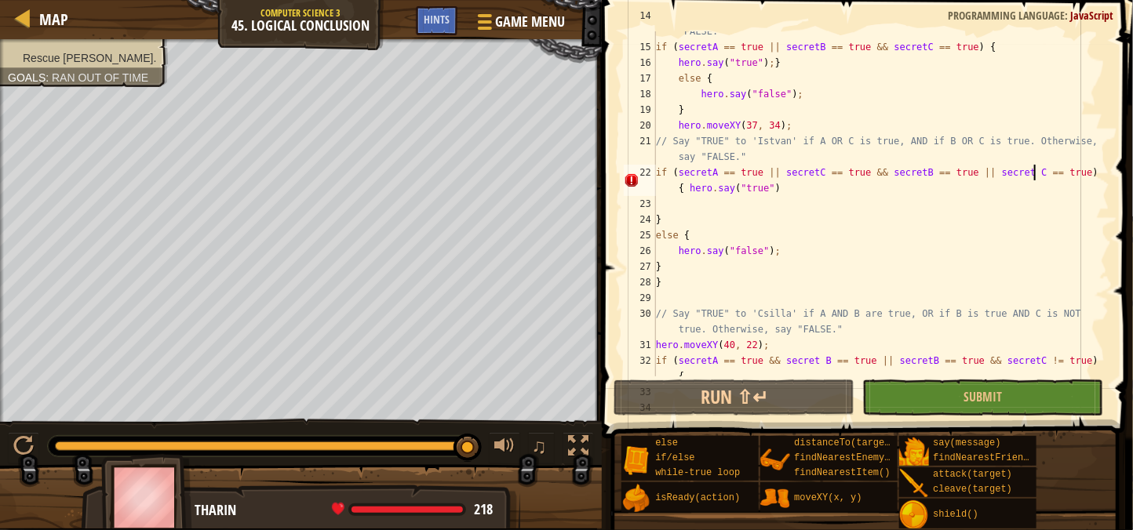
scroll to position [6, 31]
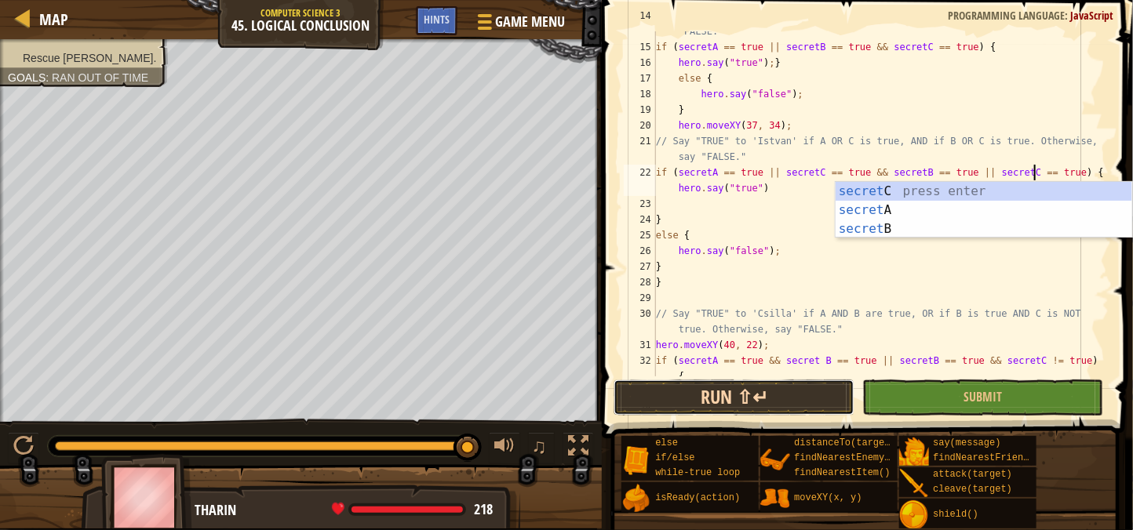
click at [809, 387] on button "Run ⇧↵" at bounding box center [733, 398] width 241 height 36
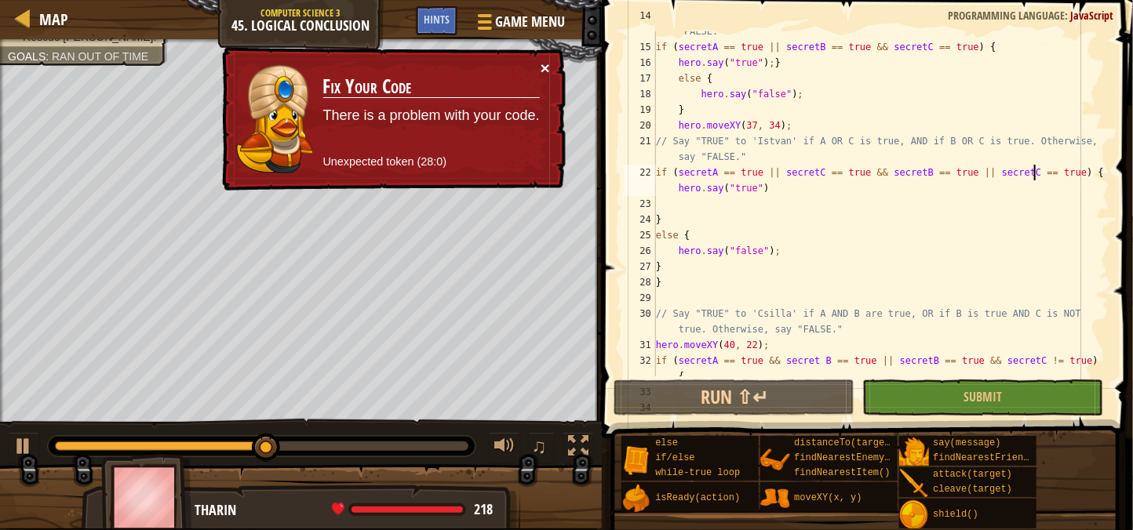
click at [550, 72] on button "×" at bounding box center [545, 68] width 9 height 16
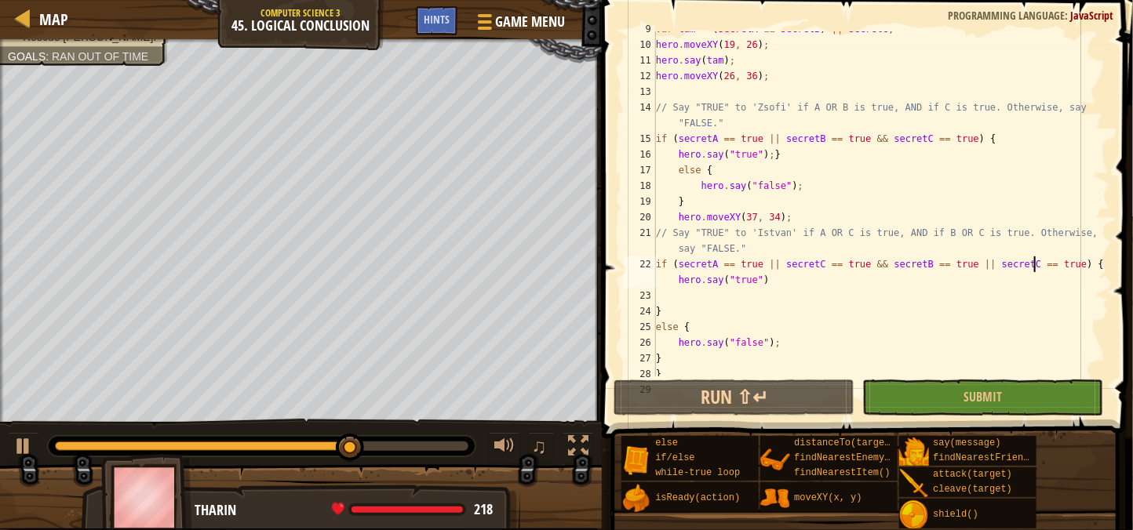
scroll to position [151, 0]
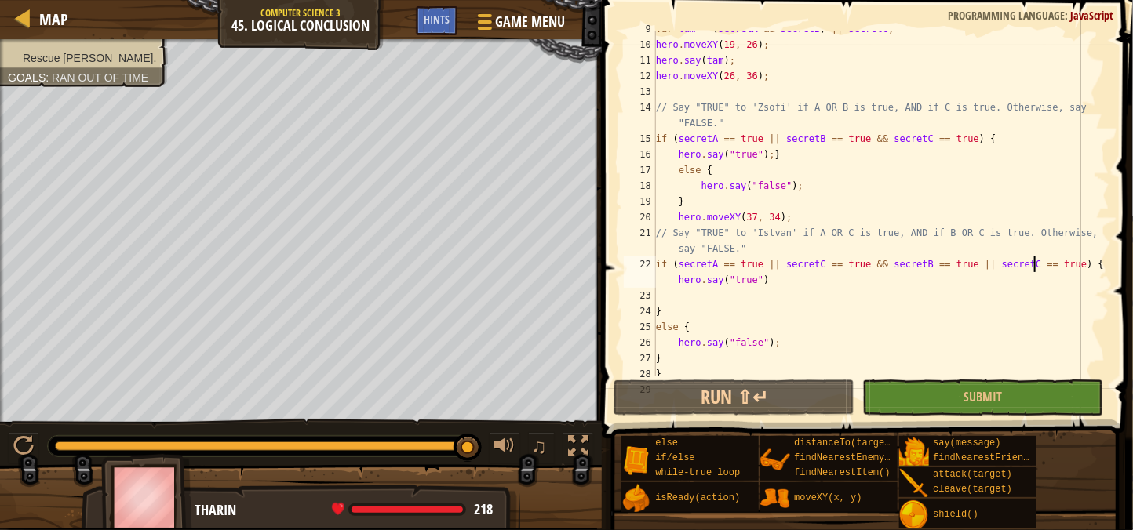
click at [787, 149] on div "var tam = ( secretA && secretB ) || secretC ; hero . moveXY ( 19 , 26 ) ; hero …" at bounding box center [881, 209] width 457 height 377
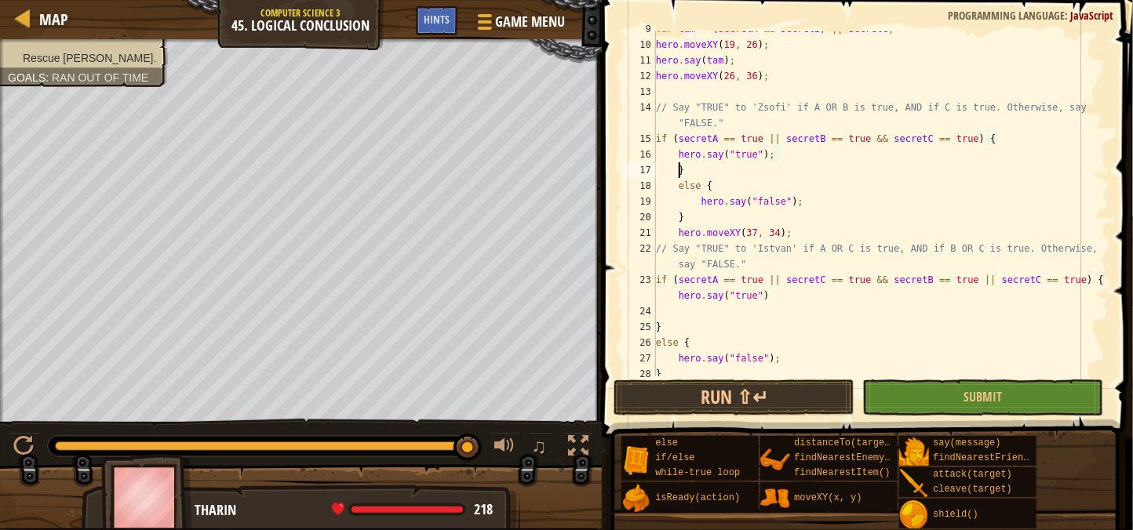
scroll to position [6, 2]
click at [715, 388] on button "Run ⇧↵" at bounding box center [733, 398] width 241 height 36
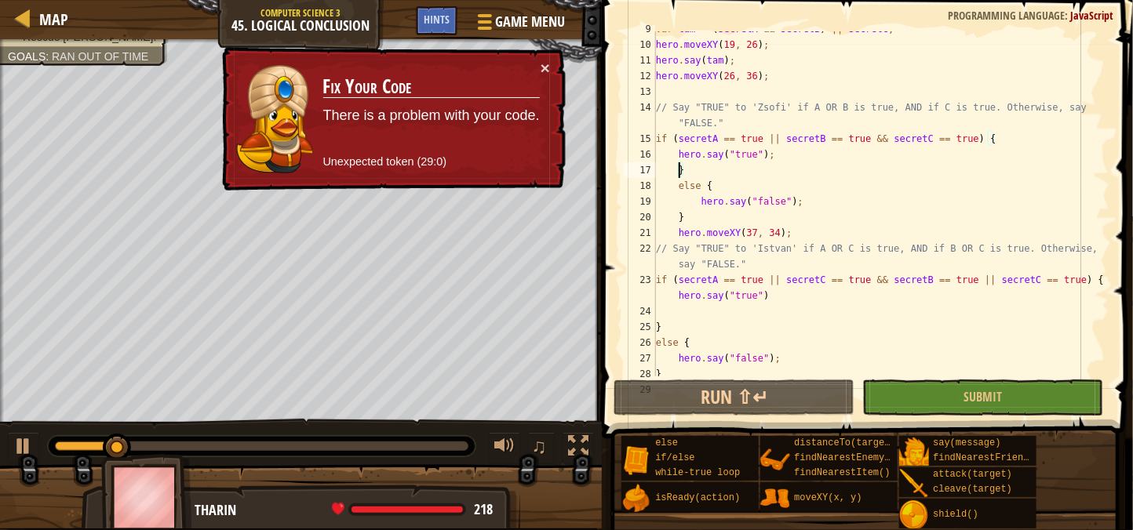
click at [964, 162] on div "var tam = ( secretA && secretB ) || secretC ; hero . moveXY ( 19 , 26 ) ; hero …" at bounding box center [881, 209] width 457 height 377
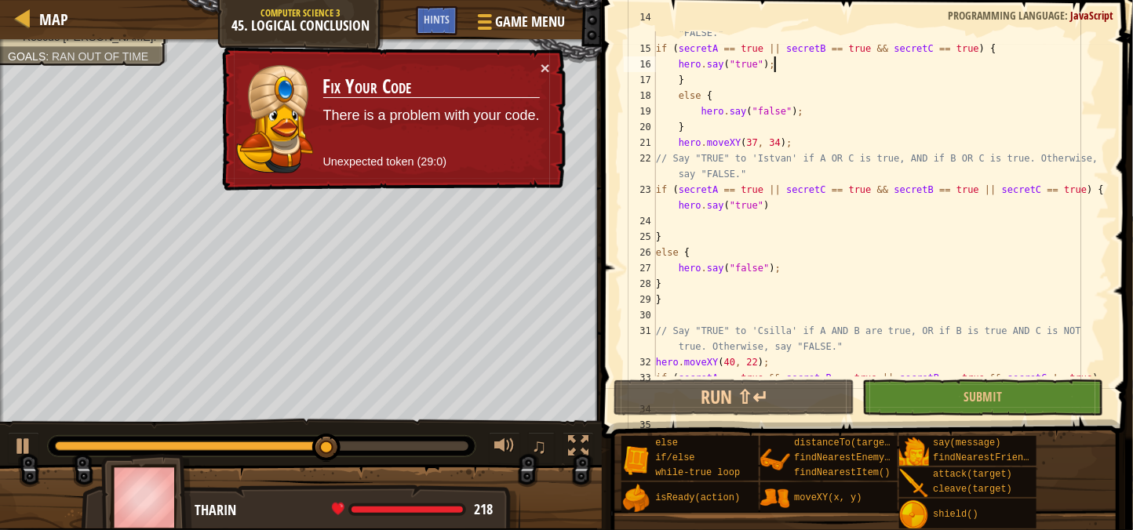
scroll to position [245, 0]
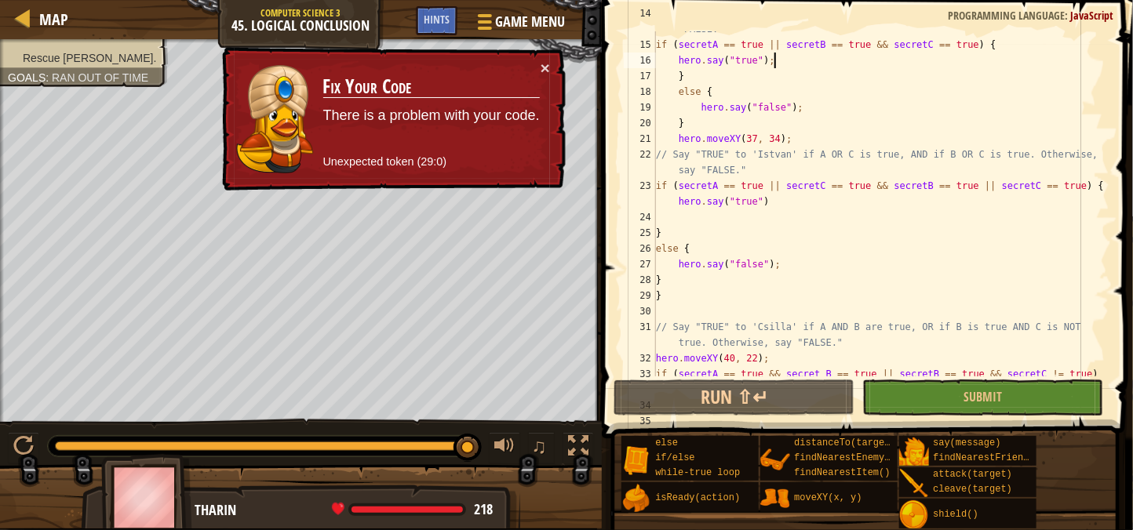
click at [669, 286] on div "// Say "TRUE" to 'Zsofi' if A OR B is true, AND if C is true. Otherwise, say "F…" at bounding box center [881, 209] width 457 height 408
type textarea "}"
click at [677, 297] on div "// Say "TRUE" to 'Zsofi' if A OR B is true, AND if C is true. Otherwise, say "F…" at bounding box center [881, 209] width 457 height 408
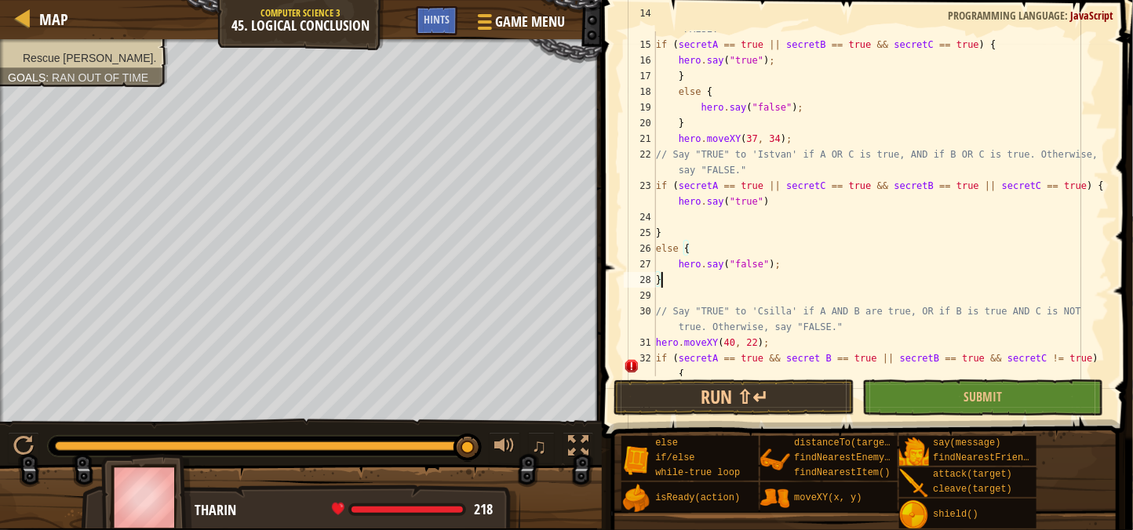
scroll to position [344, 0]
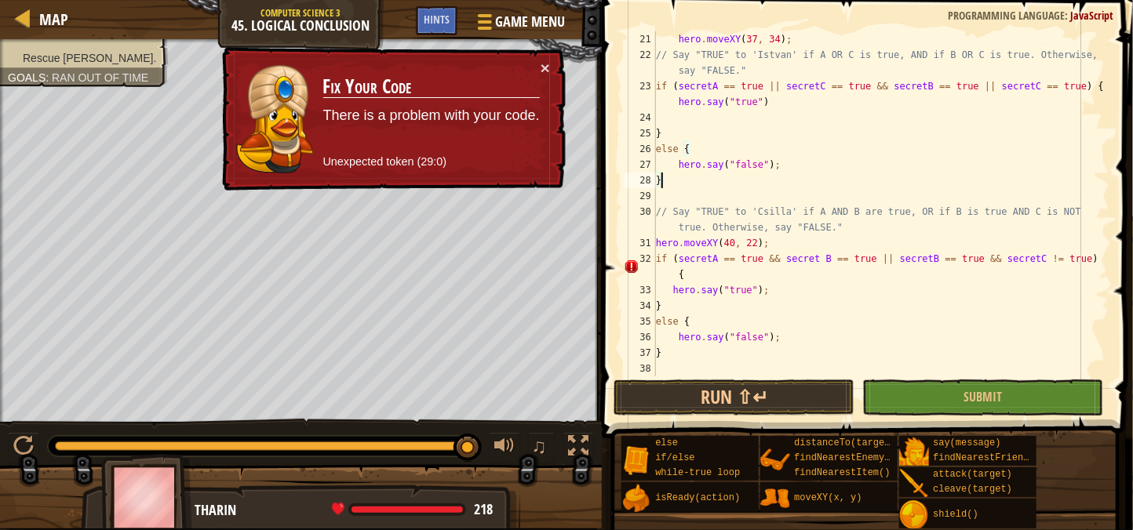
click at [1106, 257] on div at bounding box center [1102, 32] width 16 height 690
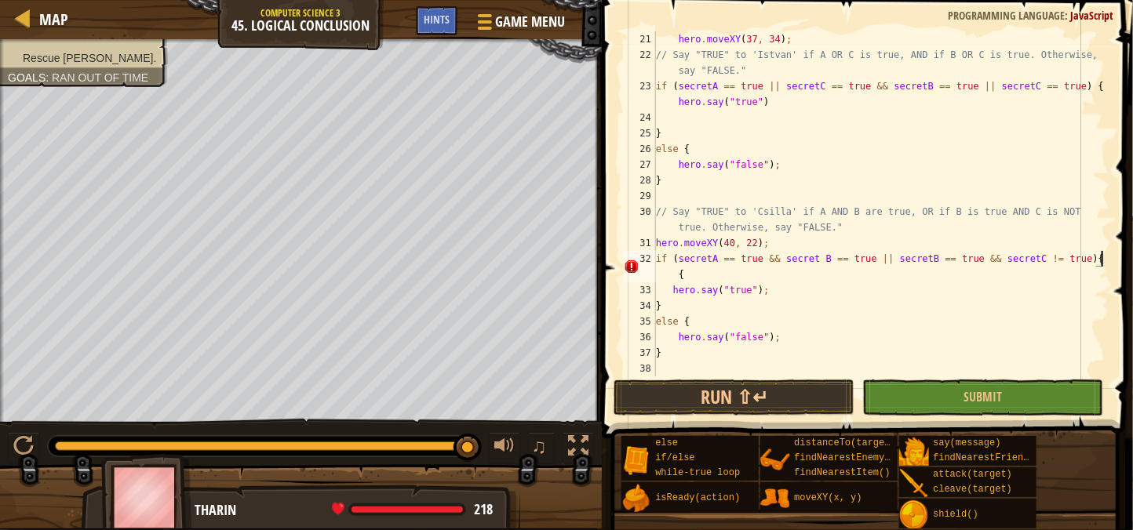
click at [809, 269] on div "hero . moveXY ( 37 , 34 ) ; // Say "TRUE" to 'Istvan' if A OR C is true, AND if…" at bounding box center [881, 219] width 457 height 377
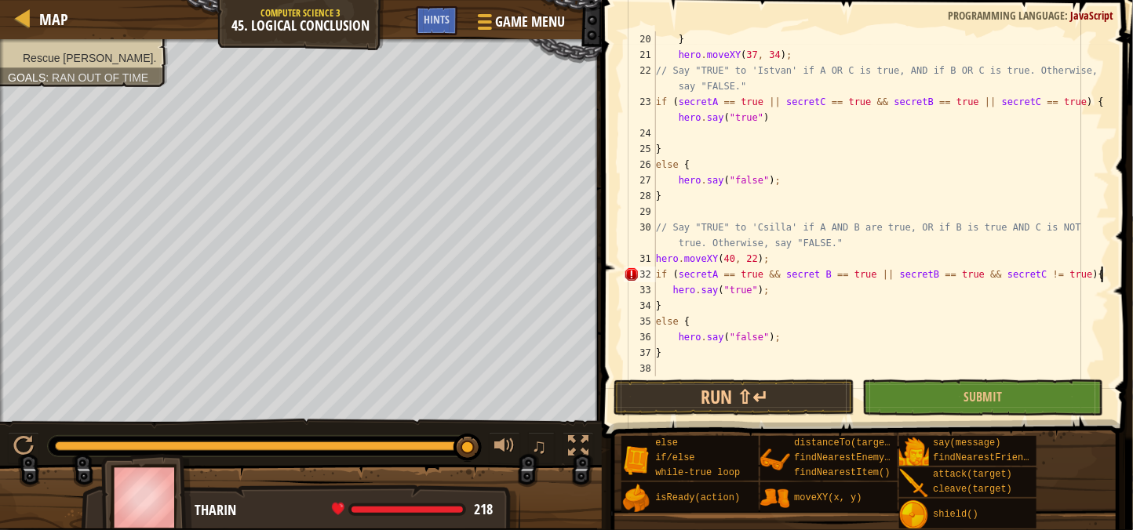
scroll to position [329, 0]
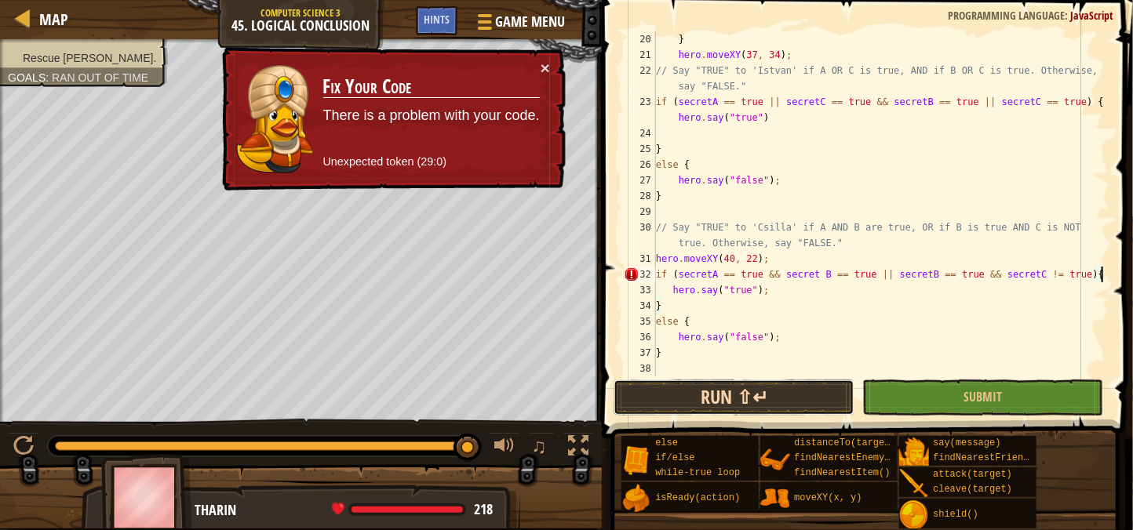
click at [700, 401] on button "Run ⇧↵" at bounding box center [733, 398] width 241 height 36
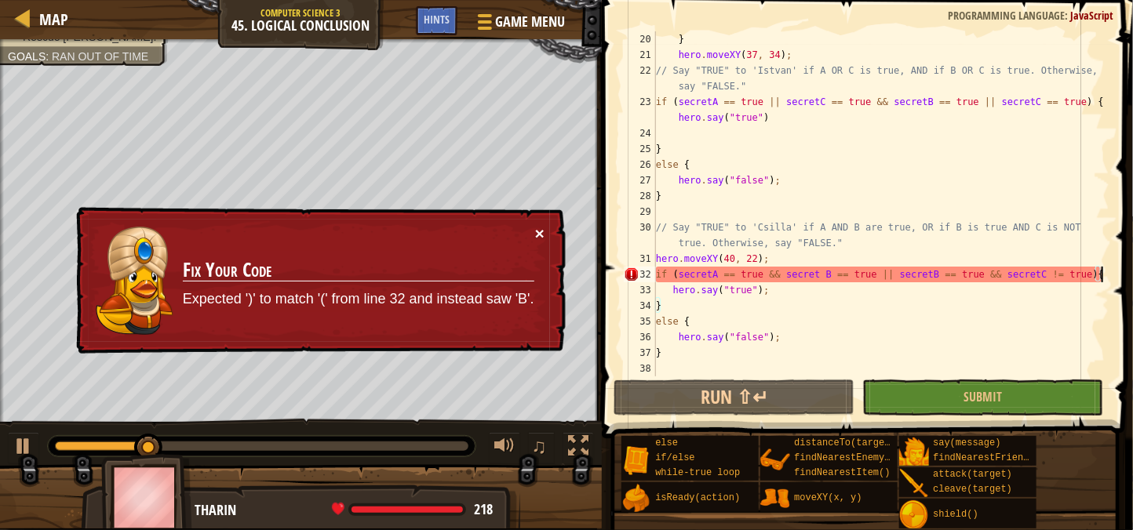
click at [539, 229] on button "×" at bounding box center [541, 237] width 10 height 16
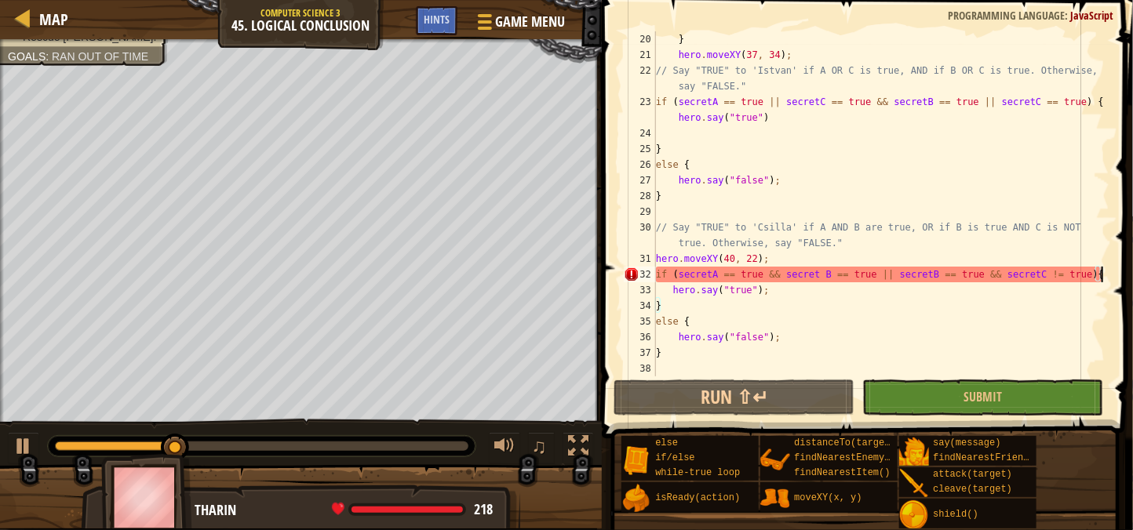
click at [816, 274] on div "} hero . moveXY ( 37 , 34 ) ; // Say "TRUE" to 'Istvan' if A OR C is true, AND …" at bounding box center [881, 219] width 457 height 377
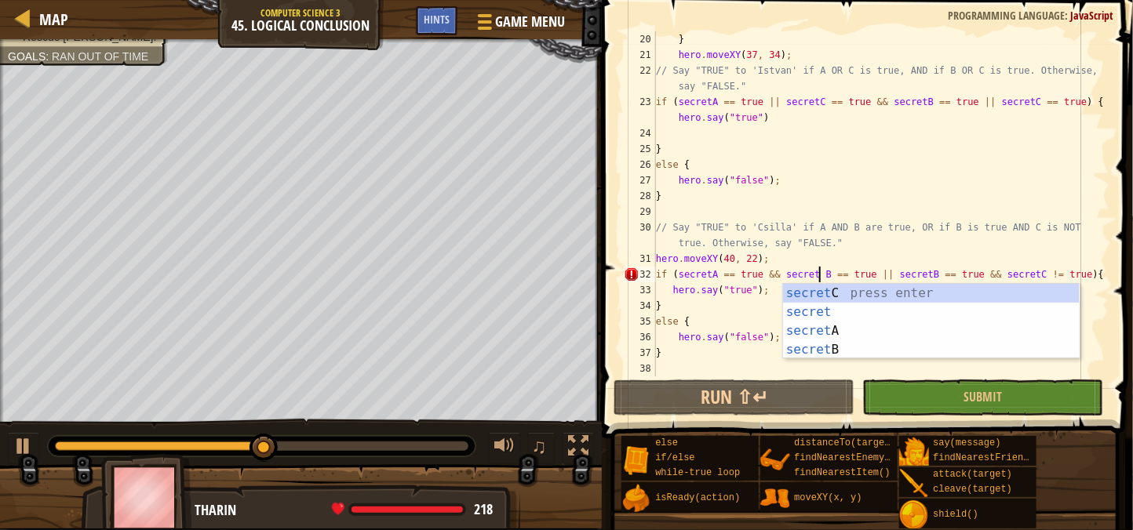
scroll to position [6, 13]
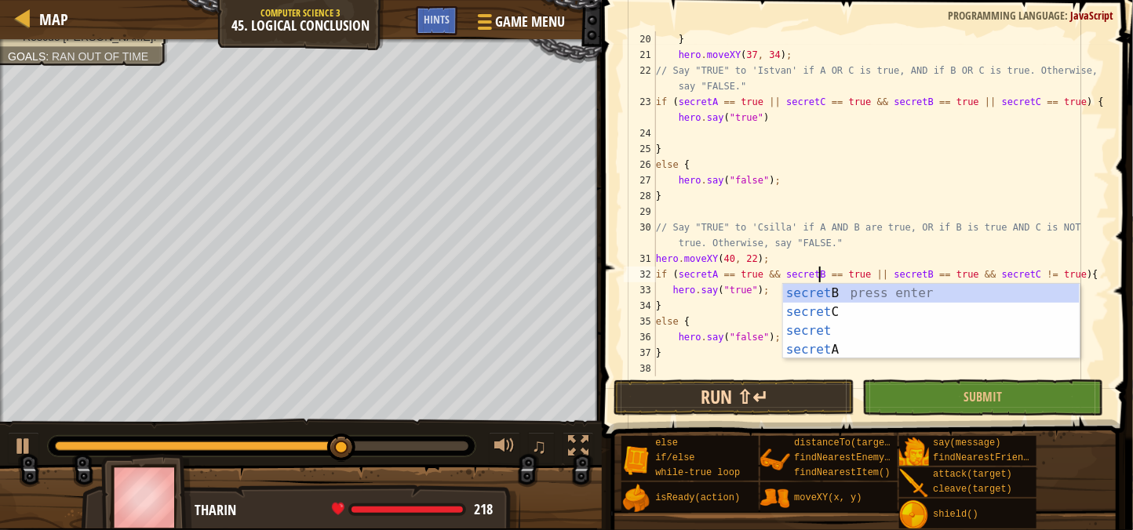
type textarea "if (secretA == true && secretB == true || secretB == true && secretC != true){"
click at [755, 380] on button "Run ⇧↵" at bounding box center [733, 398] width 241 height 36
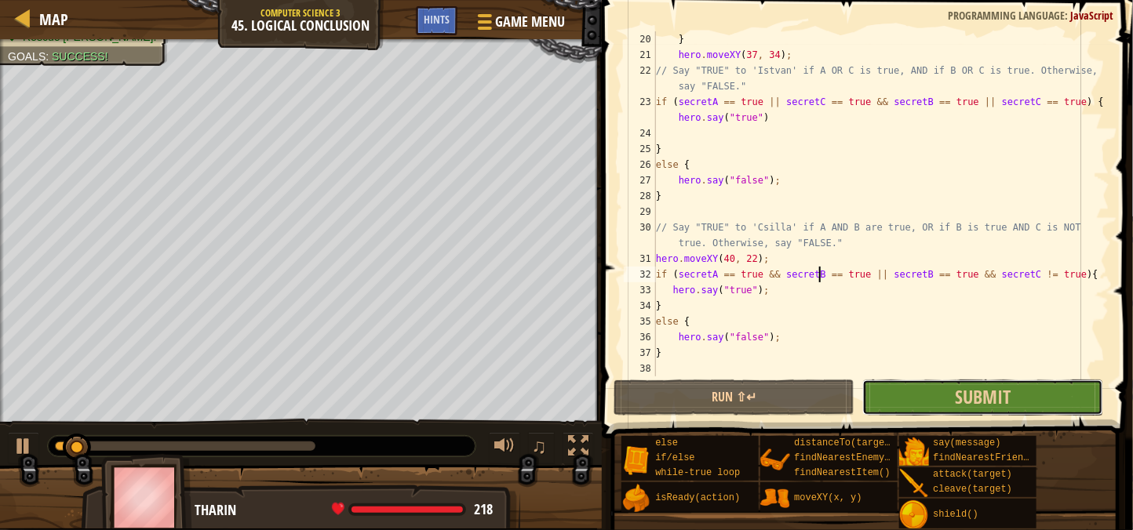
click at [1084, 408] on button "Submit" at bounding box center [982, 398] width 241 height 36
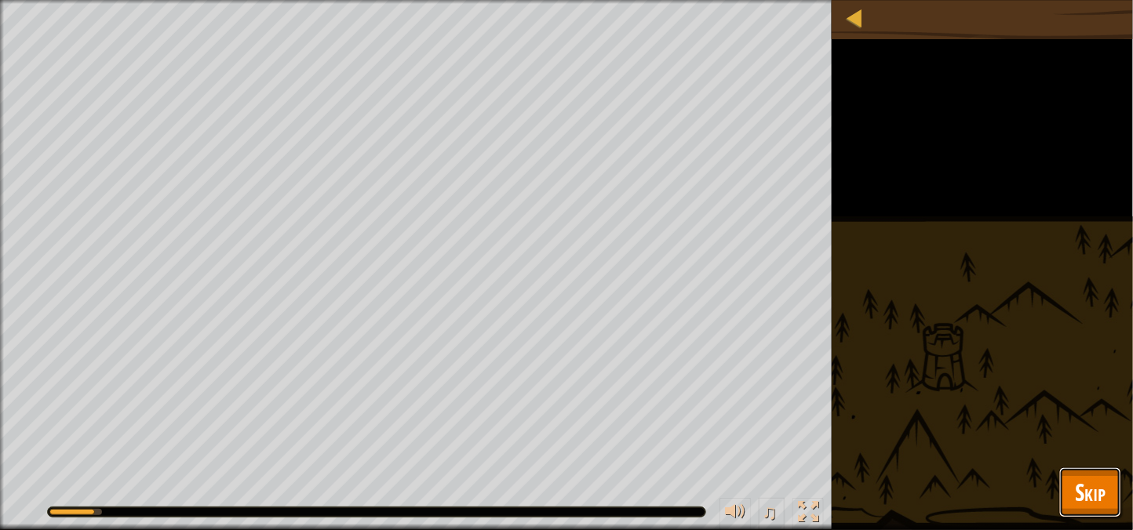
click at [1090, 497] on span "Skip" at bounding box center [1090, 492] width 31 height 32
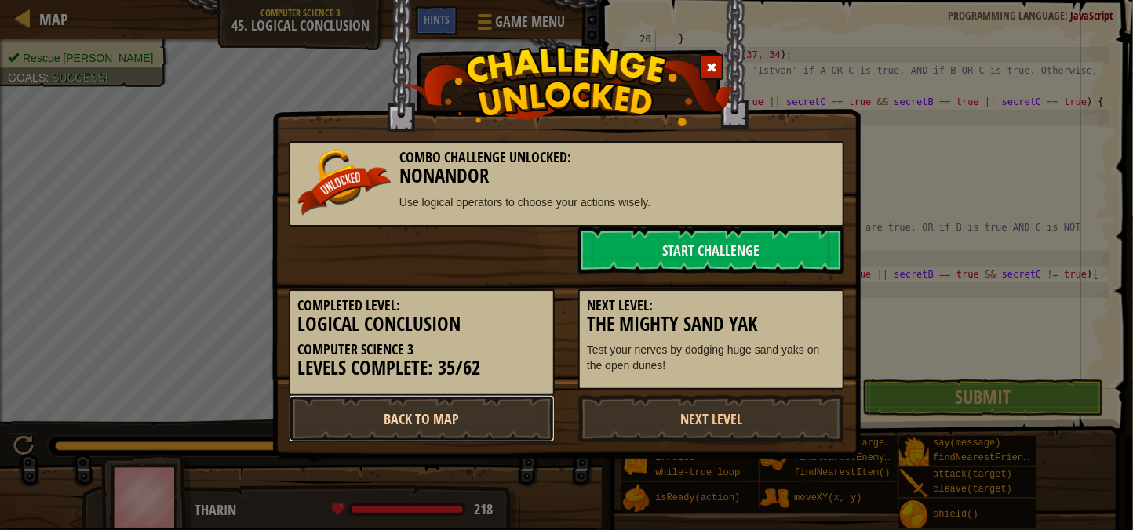
click at [480, 421] on link "Back to Map" at bounding box center [422, 418] width 266 height 47
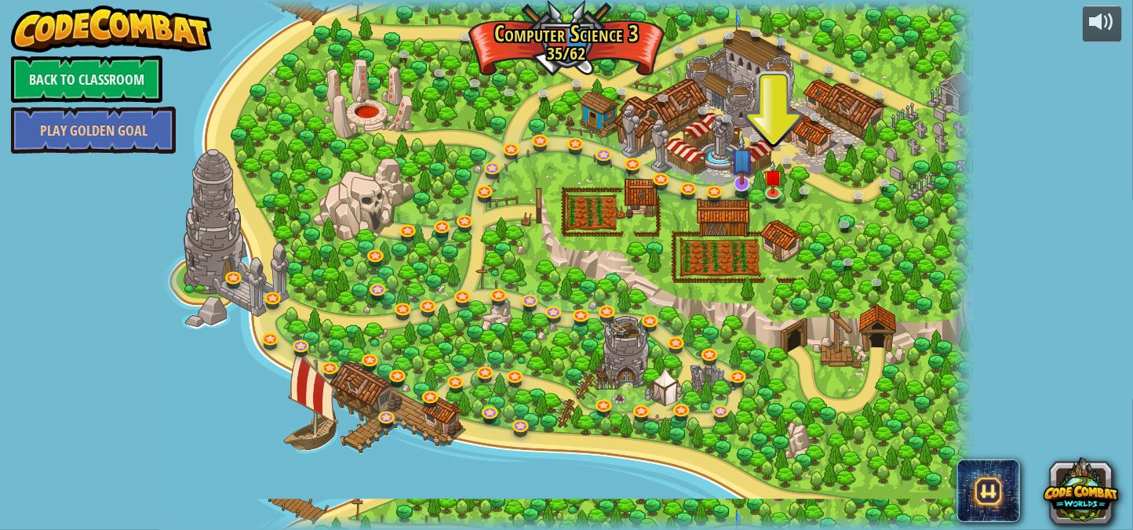
click at [731, 178] on img at bounding box center [742, 159] width 22 height 51
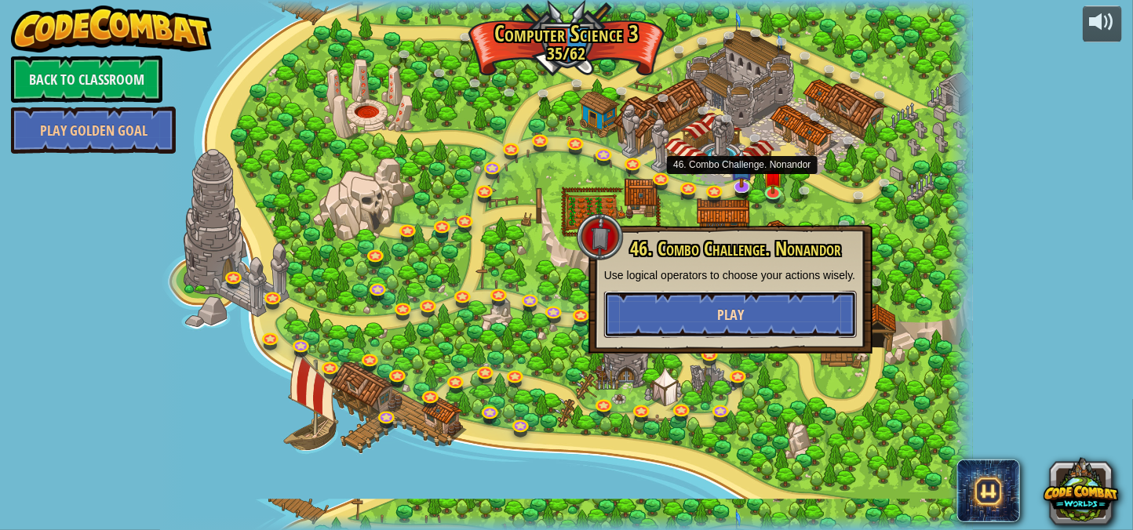
click at [742, 316] on span "Play" at bounding box center [730, 315] width 27 height 20
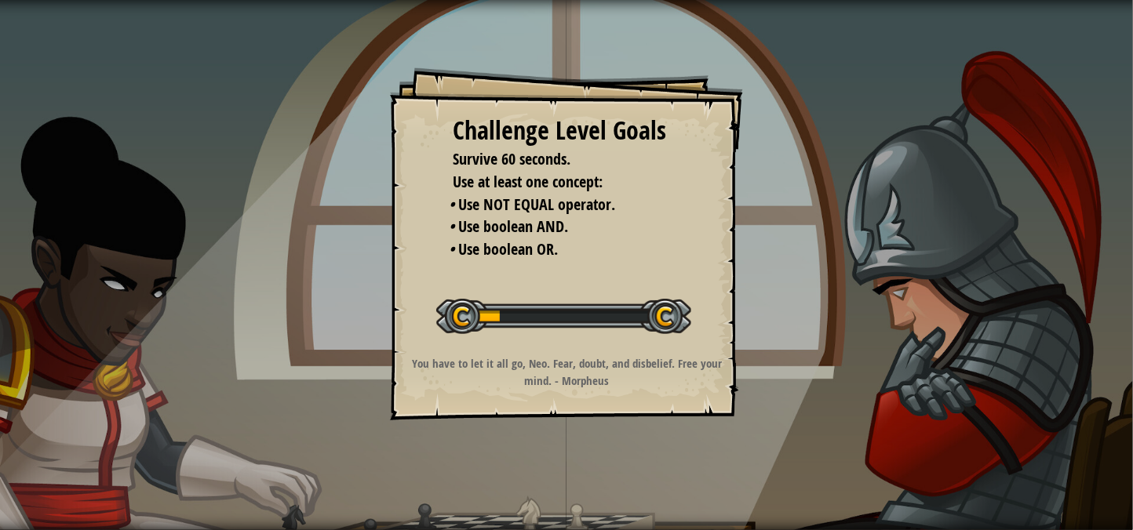
click at [930, 344] on div "Challenge Level Goals Survive 60 seconds. Use at least one concept: • Use NOT E…" at bounding box center [566, 265] width 1133 height 530
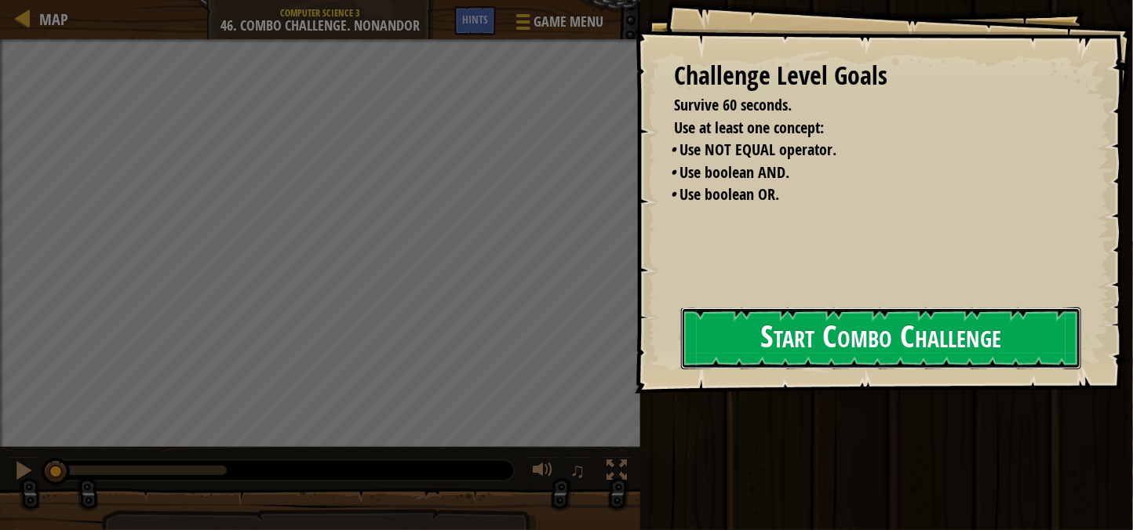
click at [863, 347] on button "Start Combo Challenge" at bounding box center [881, 339] width 400 height 62
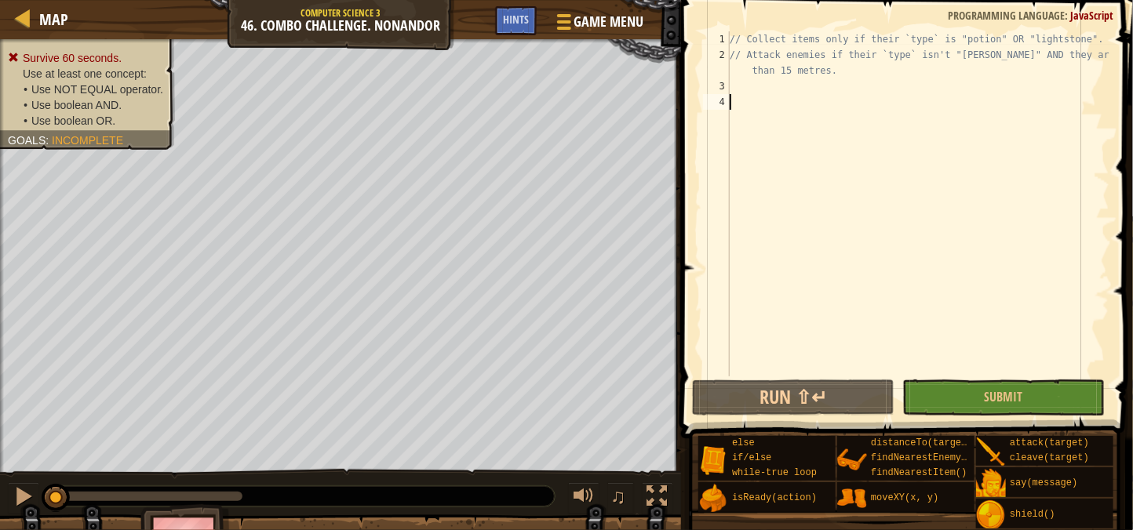
scroll to position [6, 0]
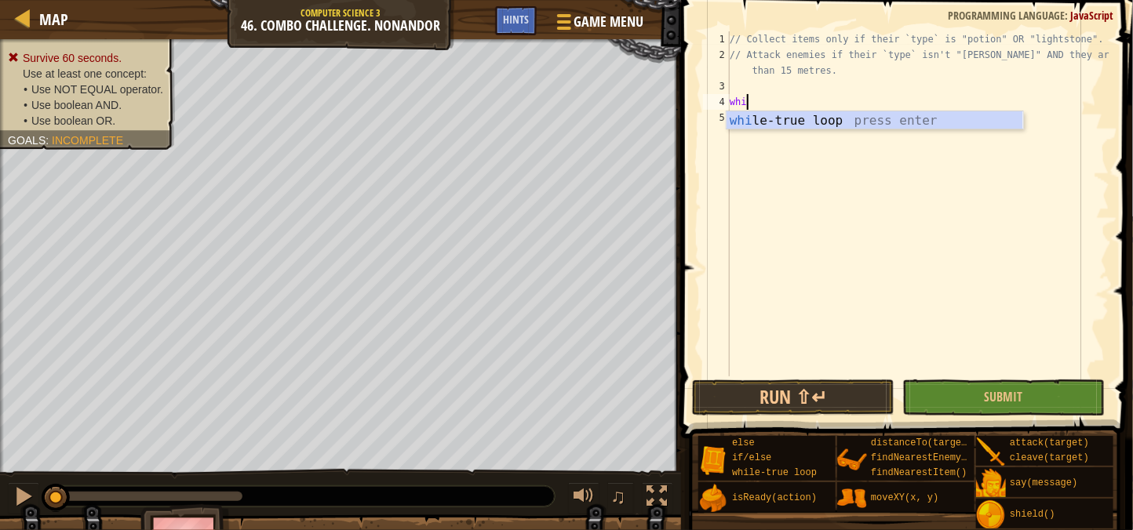
type textarea "while"
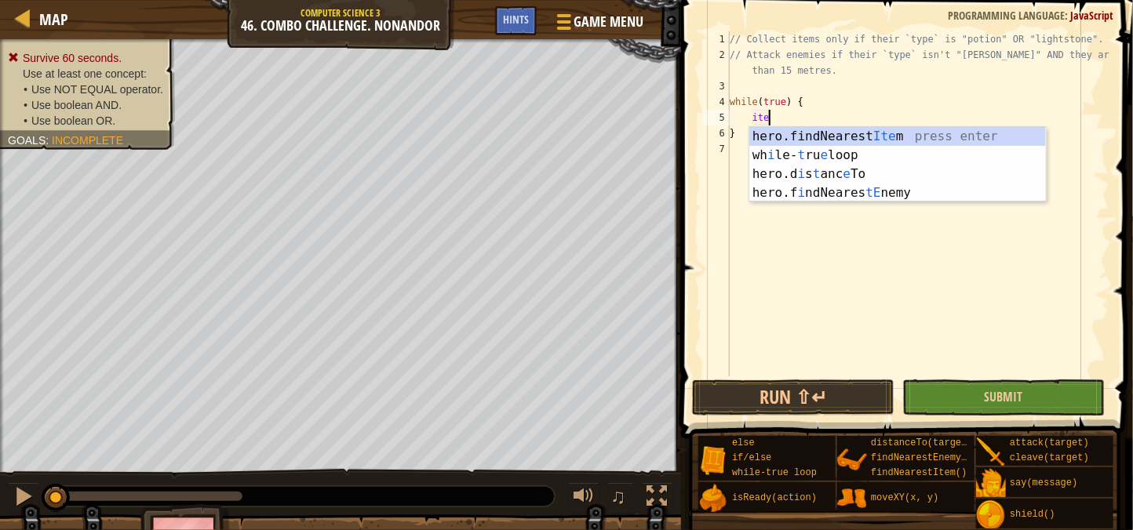
type textarea "i"
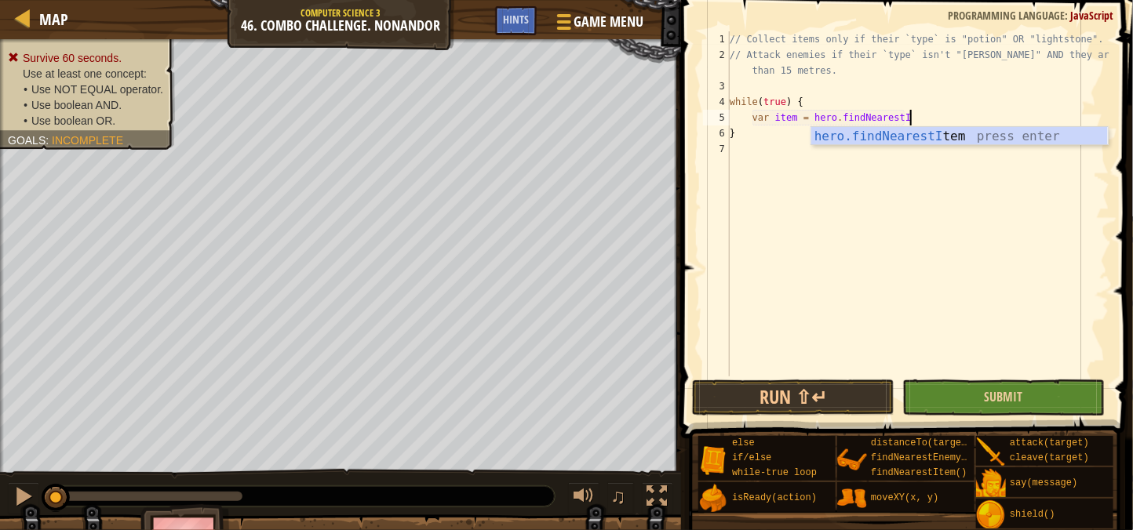
scroll to position [6, 16]
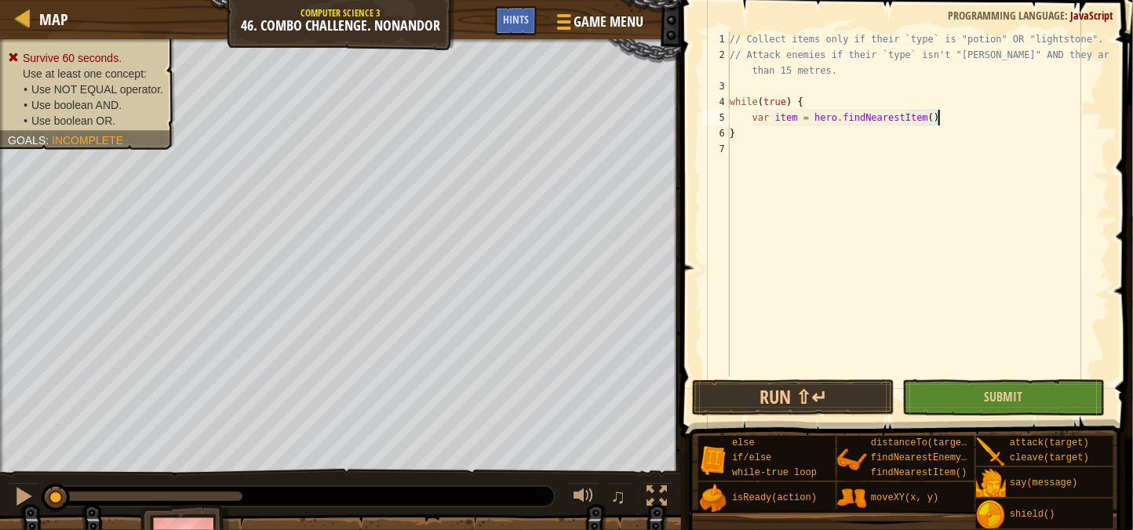
type textarea "var item = hero.findNearestItem();"
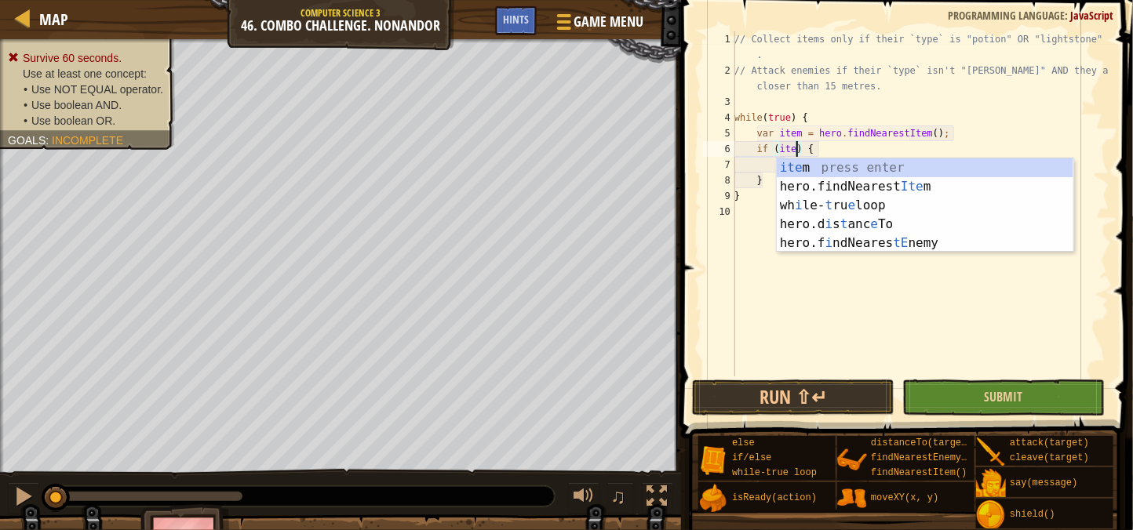
scroll to position [6, 5]
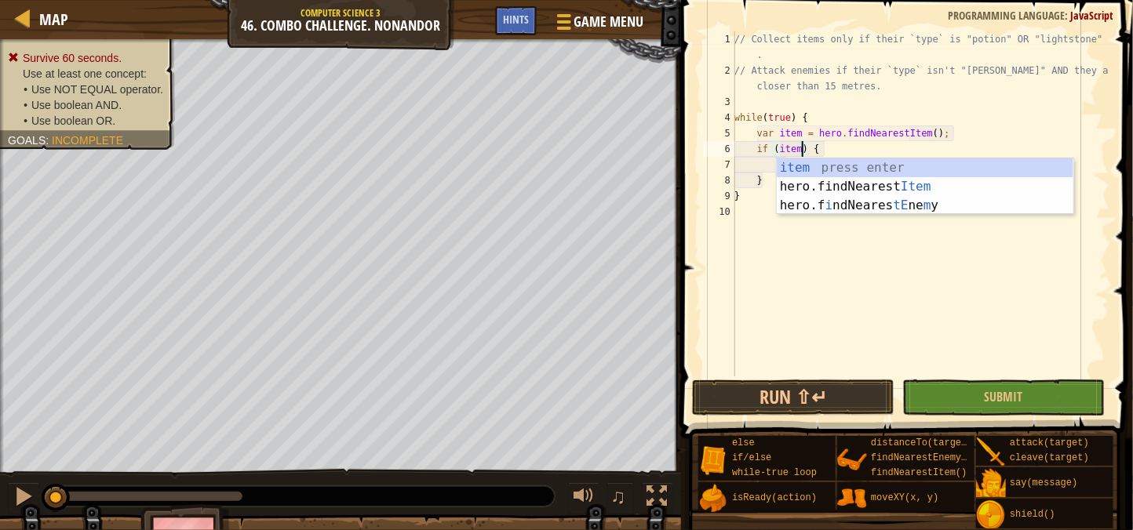
click at [837, 150] on div "// Collect items only if their `type` is "potion" OR "lightstone" . // Attack e…" at bounding box center [920, 227] width 378 height 392
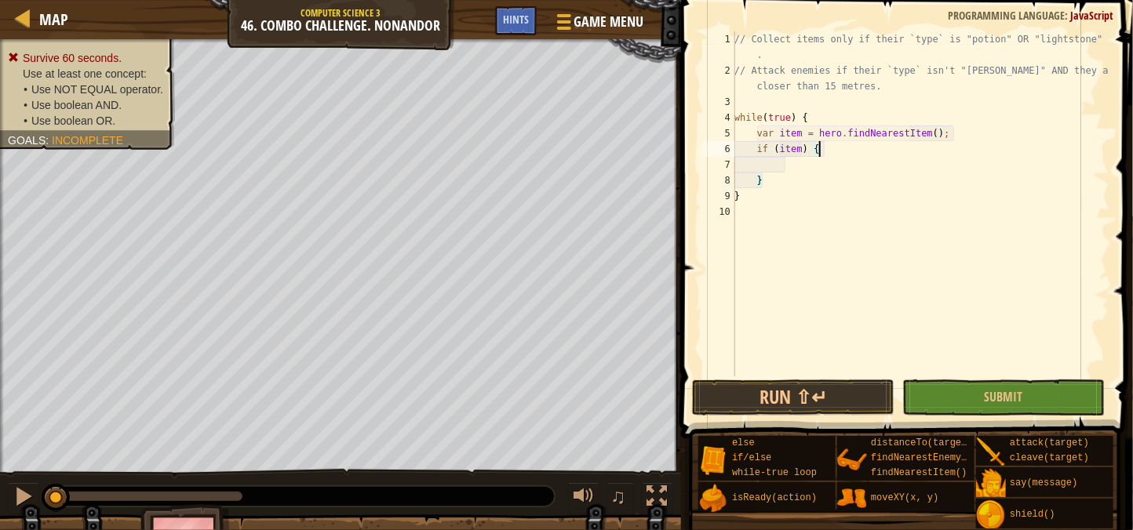
click at [806, 145] on div "// Collect items only if their `type` is "potion" OR "lightstone" . // Attack e…" at bounding box center [920, 227] width 378 height 392
click at [804, 146] on div "// Collect items only if their `type` is "potion" OR "lightstone" . // Attack e…" at bounding box center [920, 227] width 378 height 392
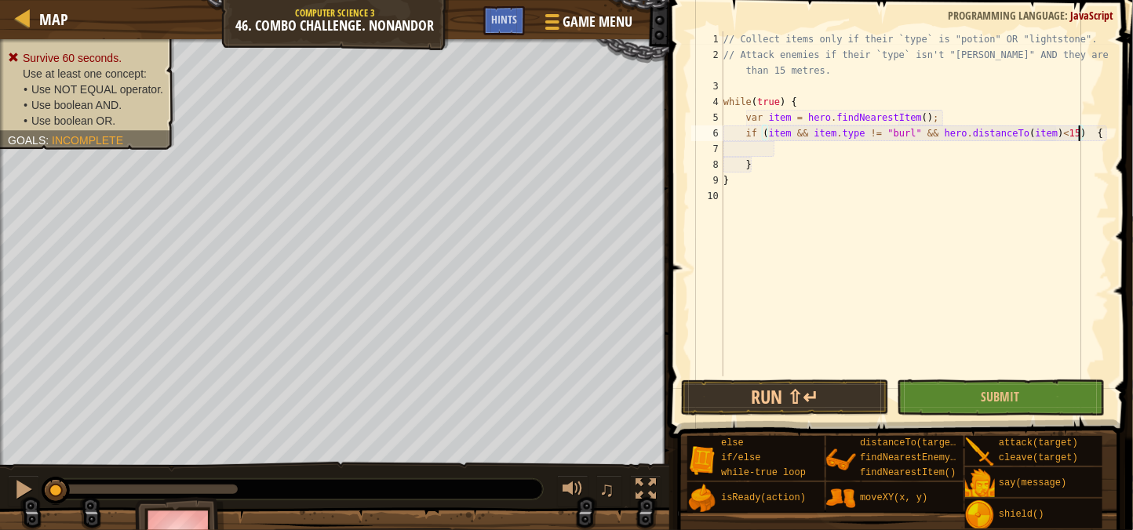
click at [922, 158] on div "// Collect items only if their `type` is "potion" OR "lightstone". // Attack en…" at bounding box center [914, 219] width 389 height 377
type textarea "}"
click at [909, 145] on div "// Collect items only if their `type` is "potion" OR "lightstone". // Attack en…" at bounding box center [914, 219] width 389 height 377
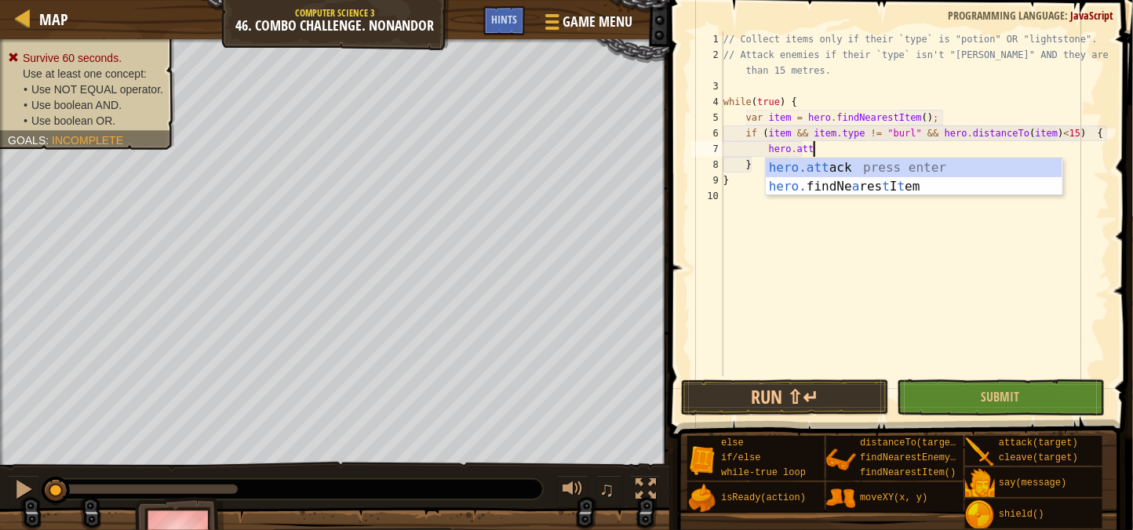
scroll to position [6, 7]
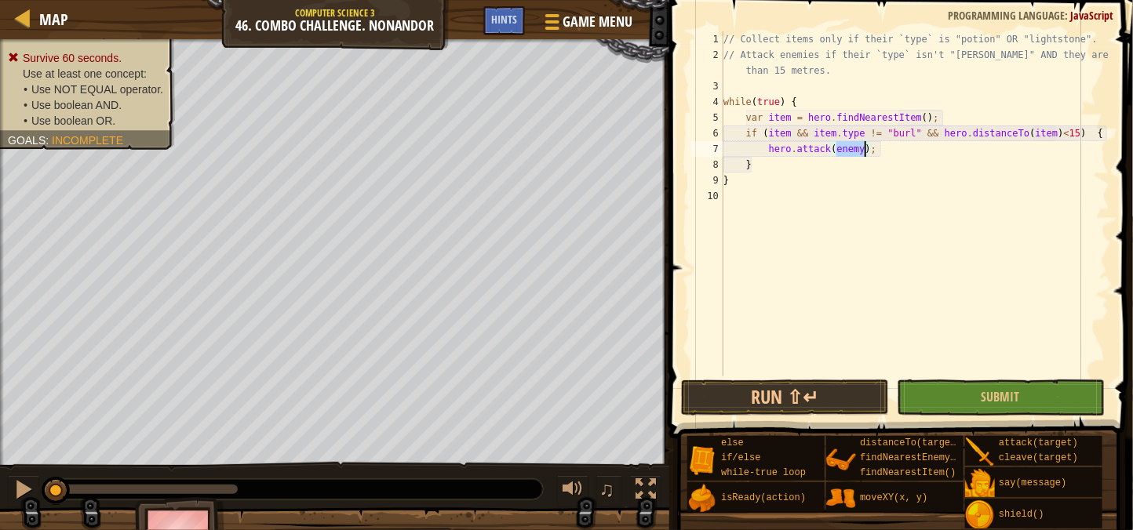
click at [870, 182] on div "// Collect items only if their `type` is "potion" OR "lightstone". // Attack en…" at bounding box center [914, 219] width 389 height 377
click at [885, 126] on div "// Collect items only if their `type` is "potion" OR "lightstone". // Attack en…" at bounding box center [914, 219] width 389 height 377
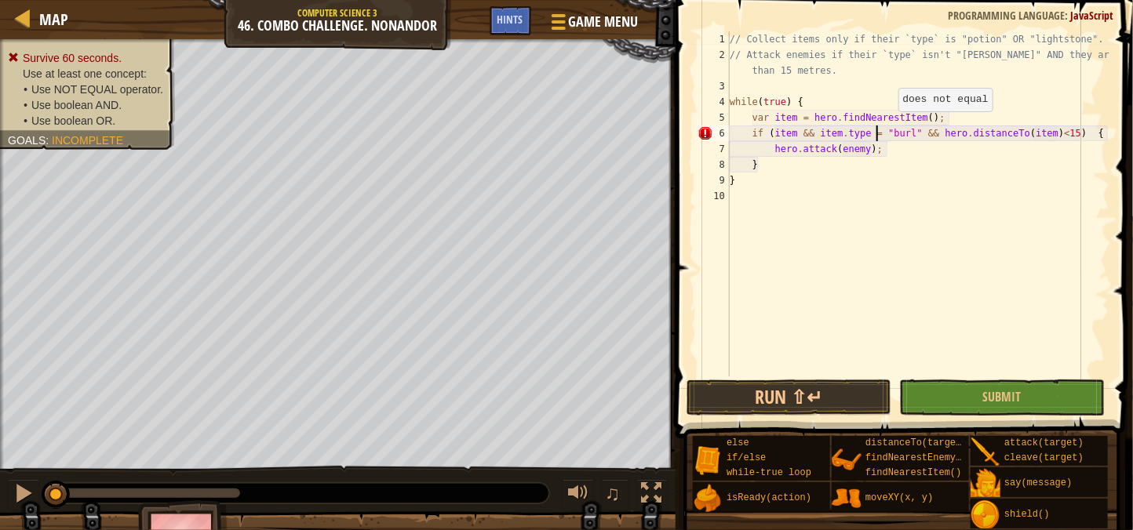
scroll to position [6, 13]
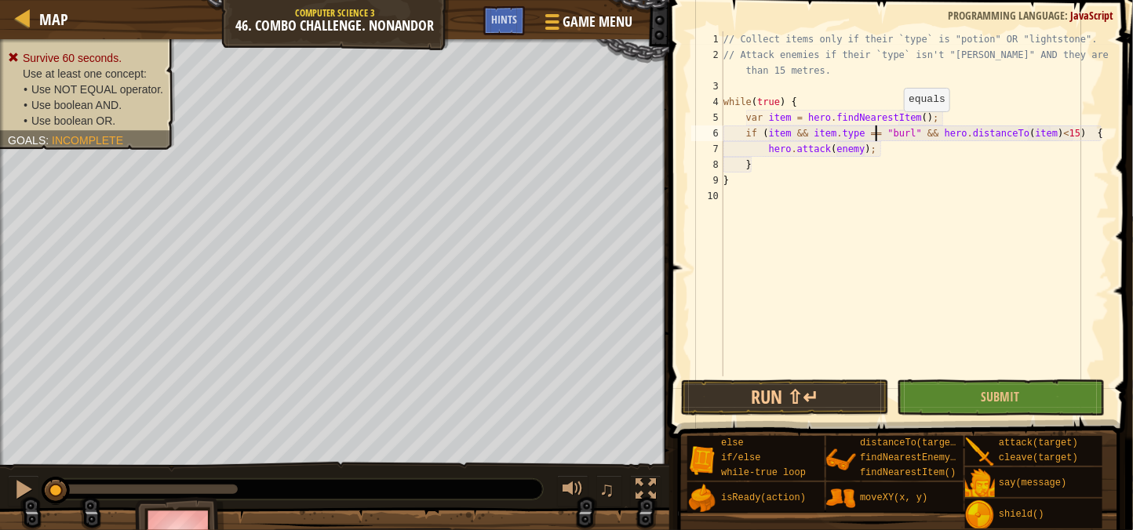
click at [897, 126] on div "// Collect items only if their `type` is "potion" OR "lightstone". // Attack en…" at bounding box center [914, 219] width 389 height 377
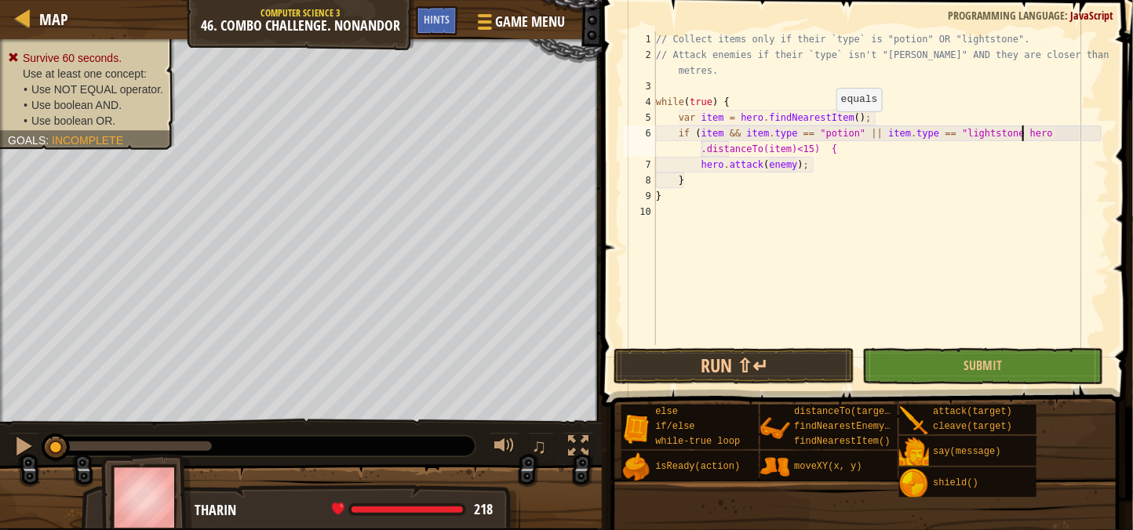
scroll to position [6, 31]
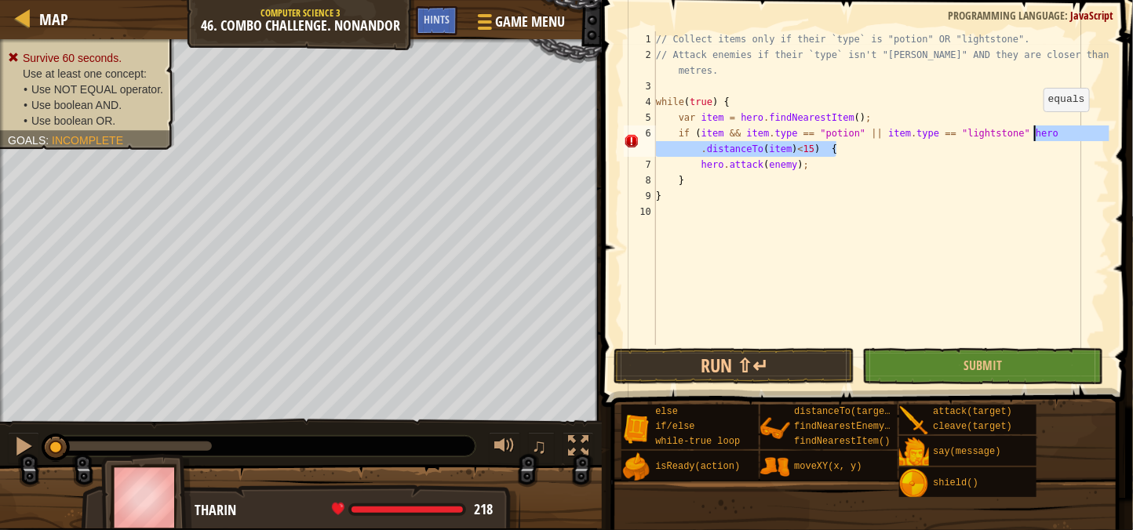
drag, startPoint x: 837, startPoint y: 147, endPoint x: 1036, endPoint y: 129, distance: 199.2
click at [1036, 129] on div "// Collect items only if their `type` is "potion" OR "lightstone". // Attack en…" at bounding box center [881, 203] width 457 height 345
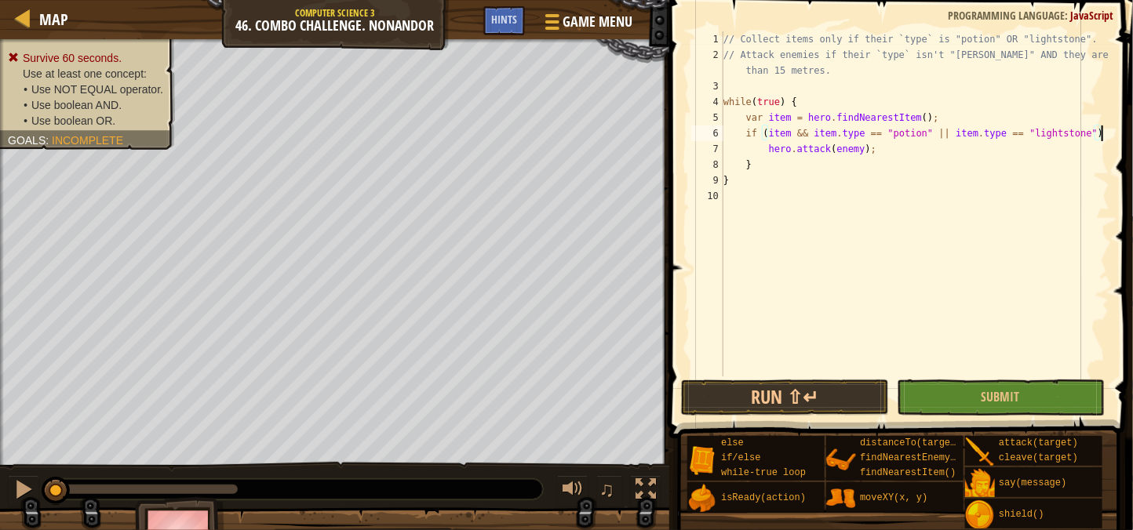
click at [824, 151] on div "// Collect items only if their `type` is "potion" OR "lightstone". // Attack en…" at bounding box center [914, 219] width 389 height 377
click at [1017, 148] on div "// Collect items only if their `type` is "potion" OR "lightstone". // Attack en…" at bounding box center [914, 219] width 389 height 377
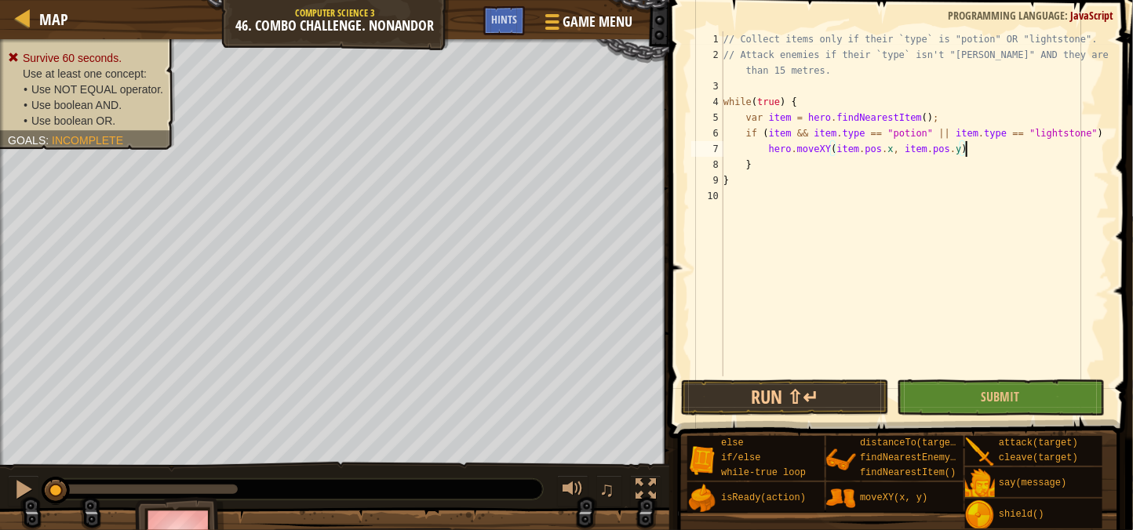
click at [798, 169] on div "// Collect items only if their `type` is "potion" OR "lightstone". // Attack en…" at bounding box center [914, 219] width 389 height 377
type textarea "}"
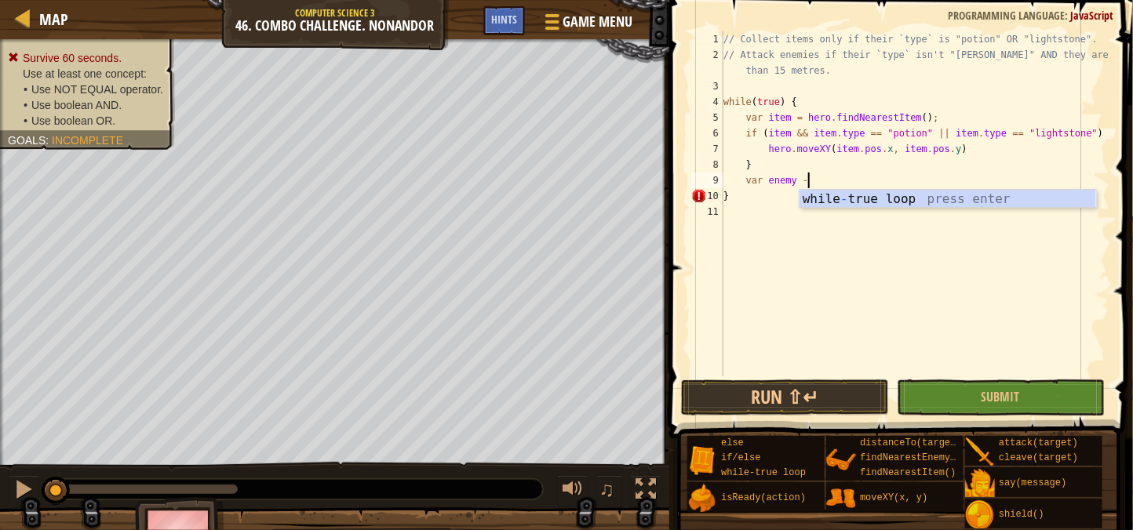
scroll to position [6, 5]
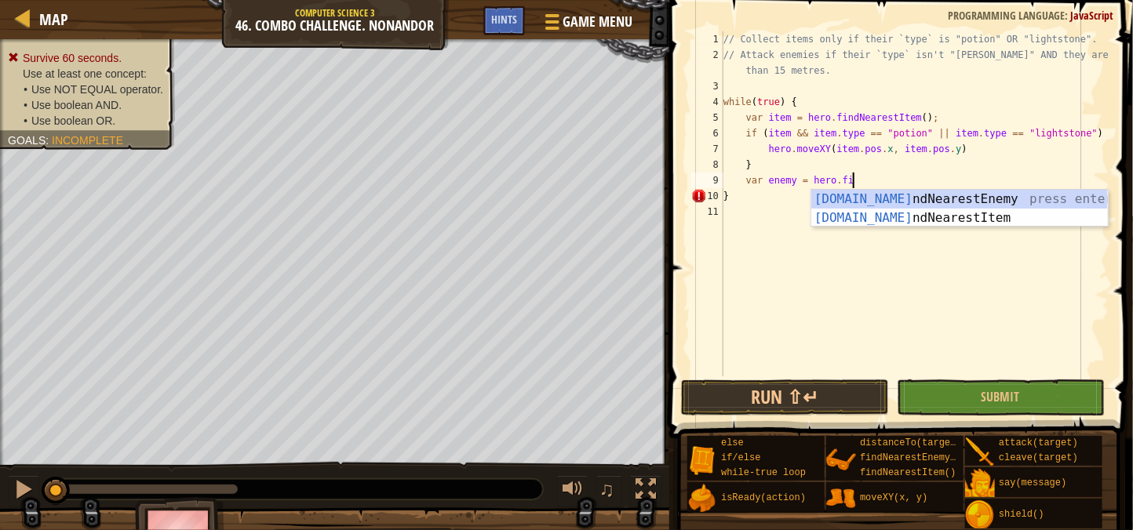
type textarea "var enemy = hero.find"
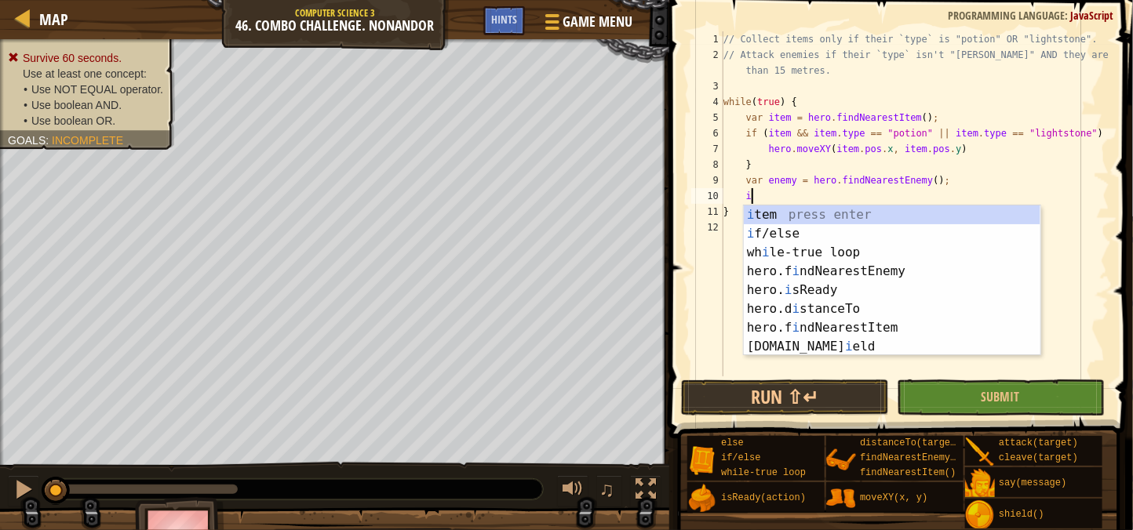
scroll to position [6, 2]
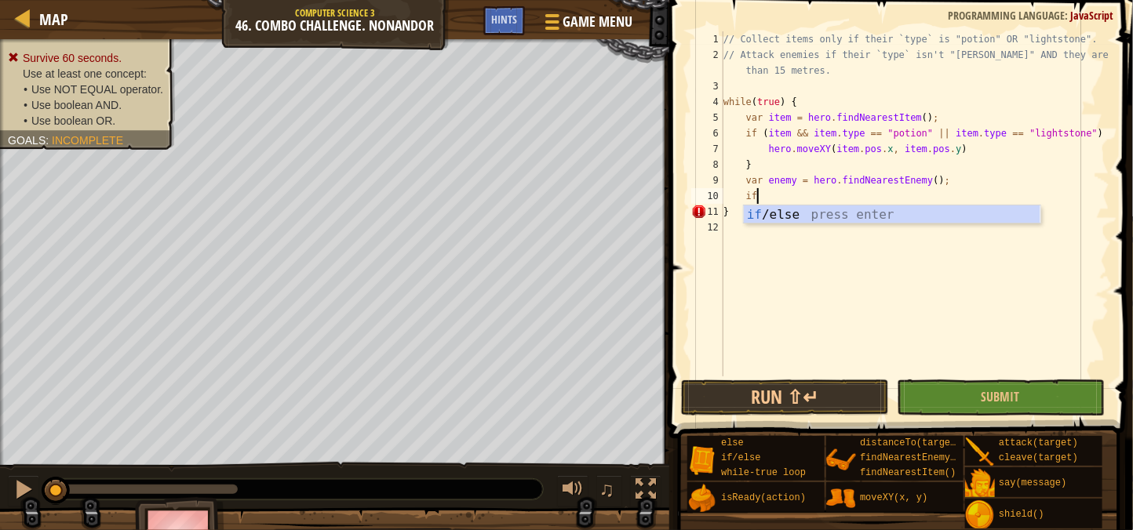
type textarea "i"
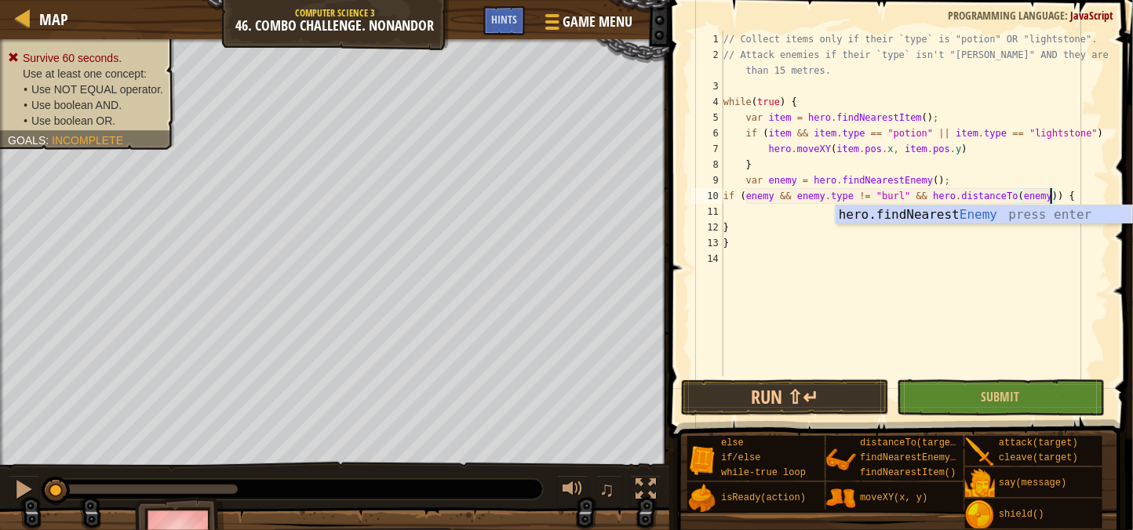
scroll to position [6, 27]
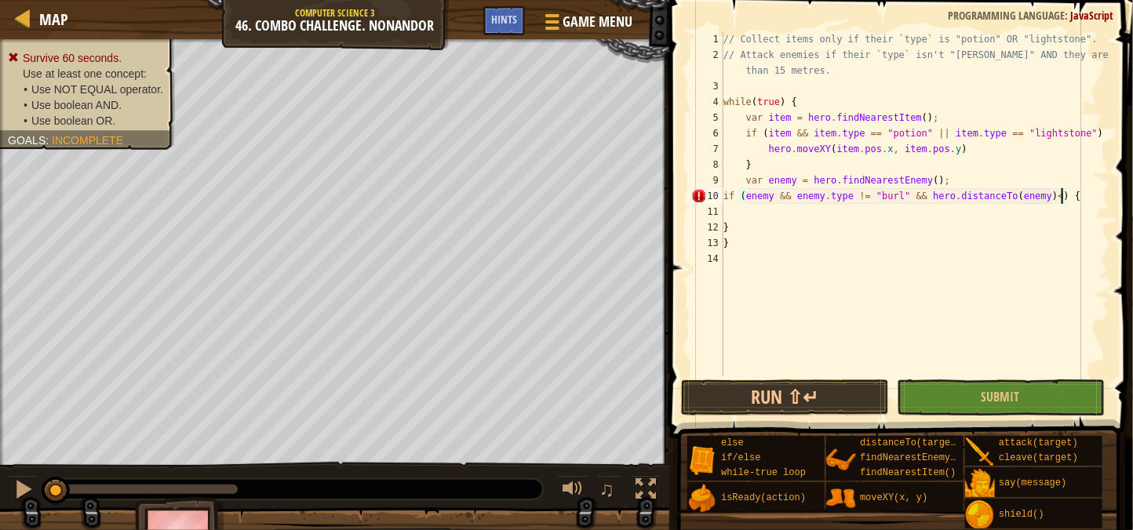
type textarea "if (enemy && enemy.type != "[PERSON_NAME]" && hero.distanceTo(enemy)<5) {"
click at [750, 213] on div "// Collect items only if their `type` is "potion" OR "lightstone". // Attack en…" at bounding box center [914, 219] width 389 height 377
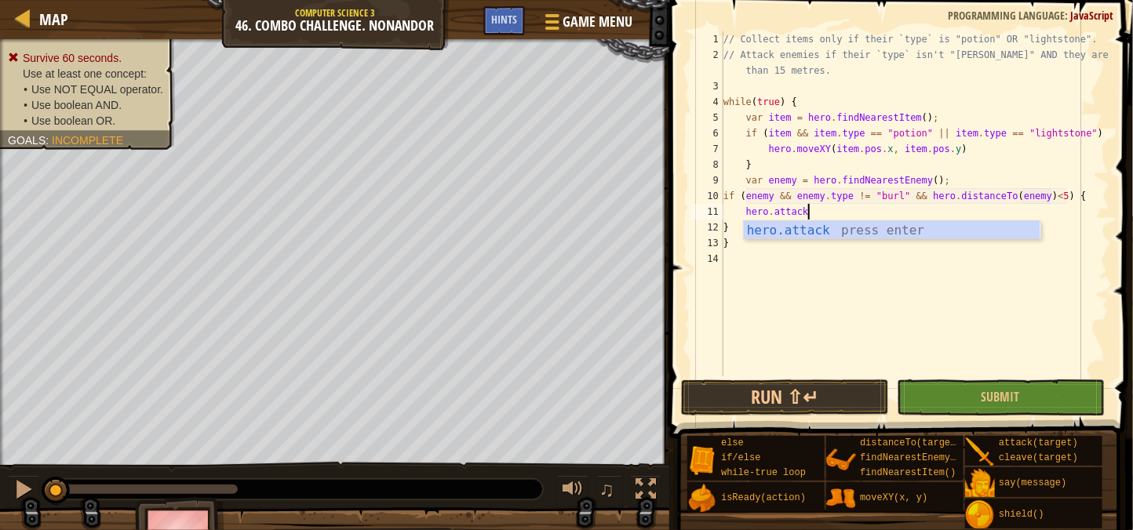
scroll to position [6, 5]
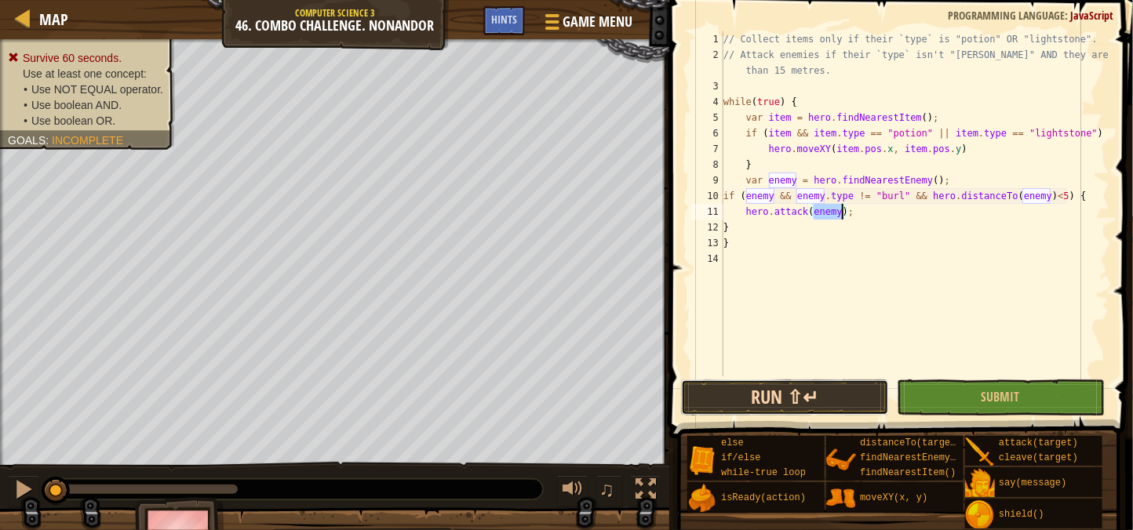
click at [763, 389] on button "Run ⇧↵" at bounding box center [785, 398] width 208 height 36
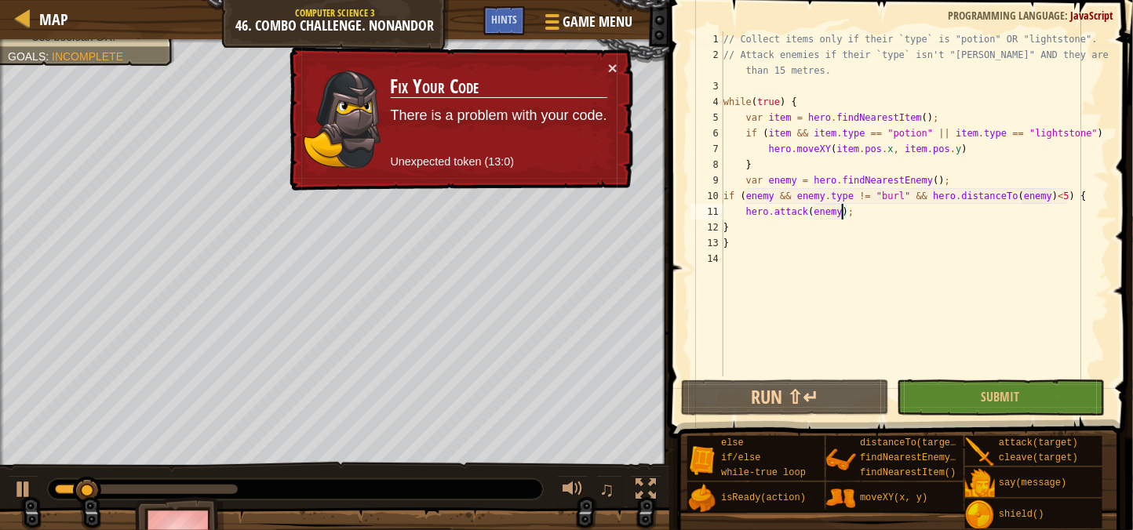
click at [760, 238] on div "// Collect items only if their `type` is "potion" OR "lightstone". // Attack en…" at bounding box center [914, 219] width 389 height 377
type textarea "}"
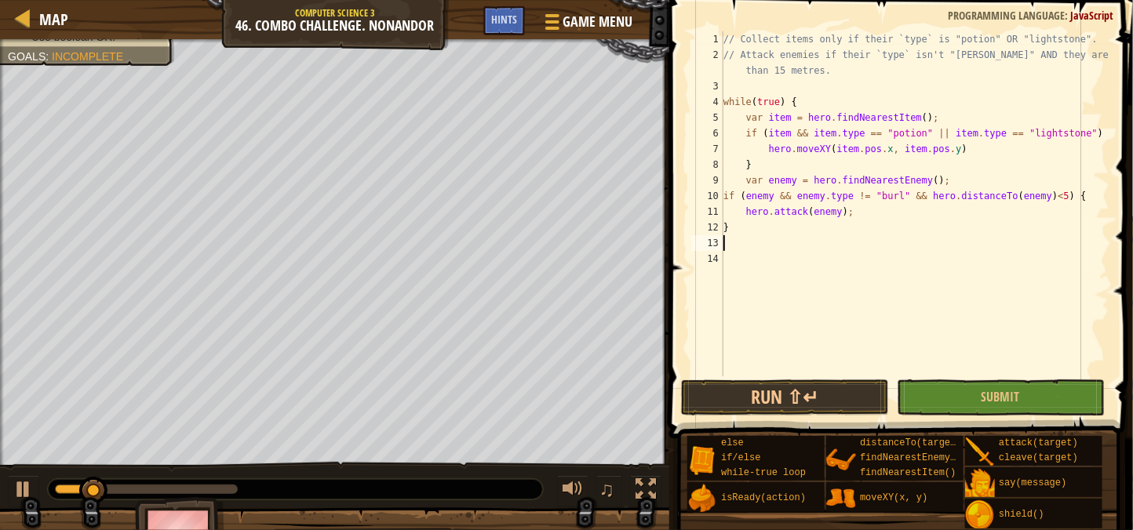
type textarea "}"
click at [793, 417] on span at bounding box center [902, 196] width 476 height 485
click at [791, 393] on button "Run ⇧↵" at bounding box center [785, 398] width 208 height 36
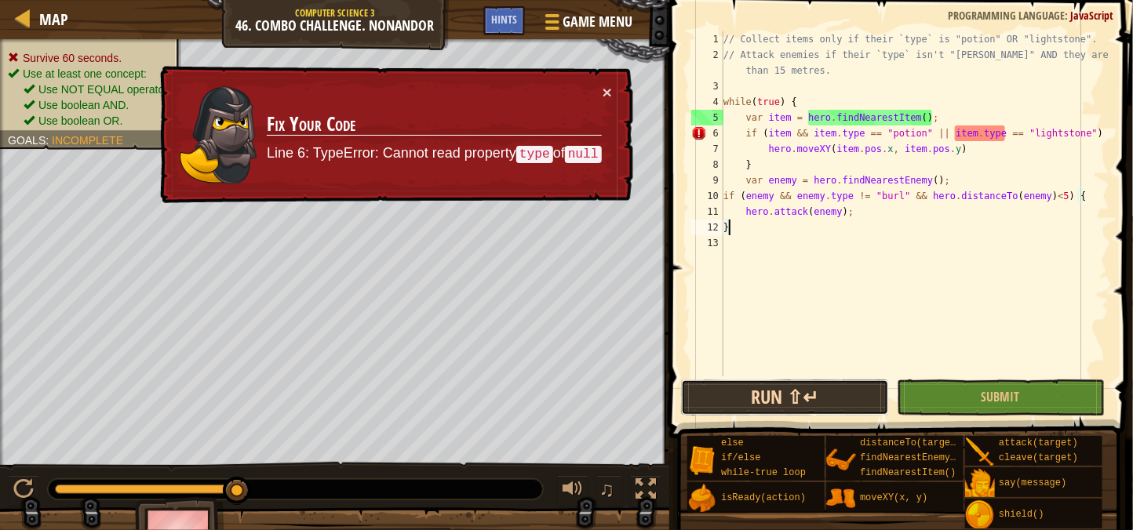
click at [845, 406] on button "Run ⇧↵" at bounding box center [785, 398] width 208 height 36
